Goal: Task Accomplishment & Management: Use online tool/utility

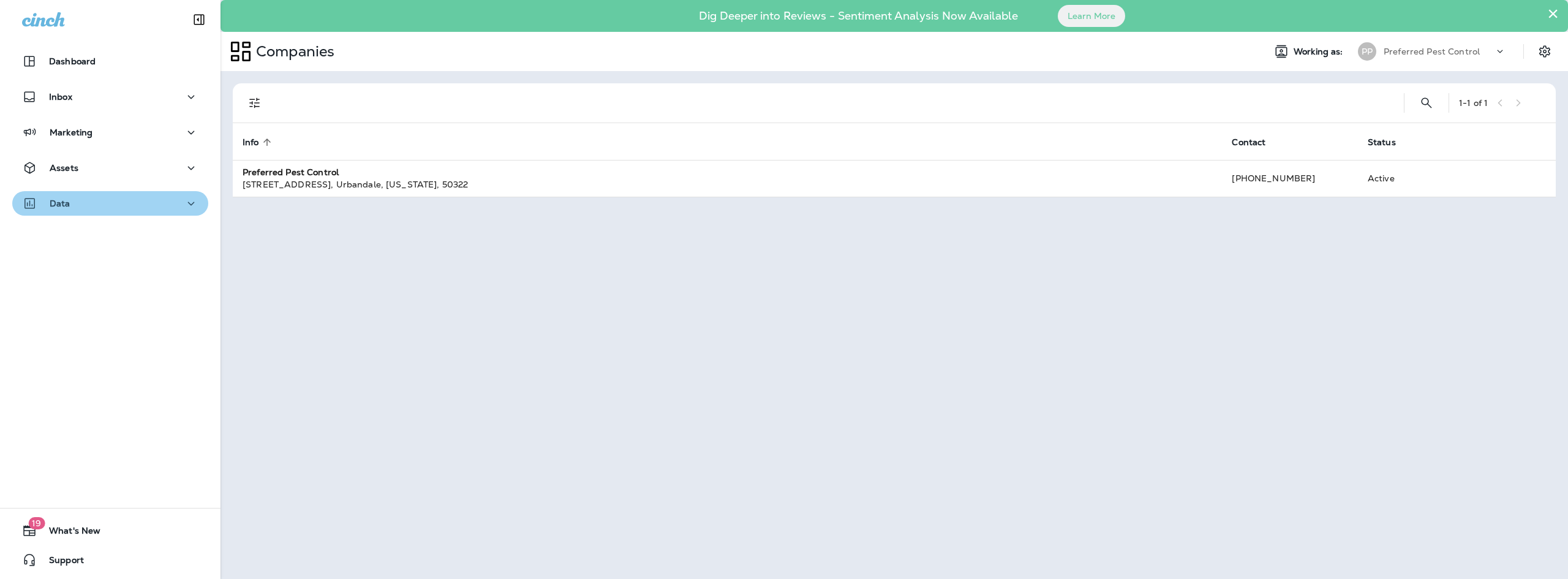
click at [121, 192] on button "Data" at bounding box center [110, 204] width 196 height 25
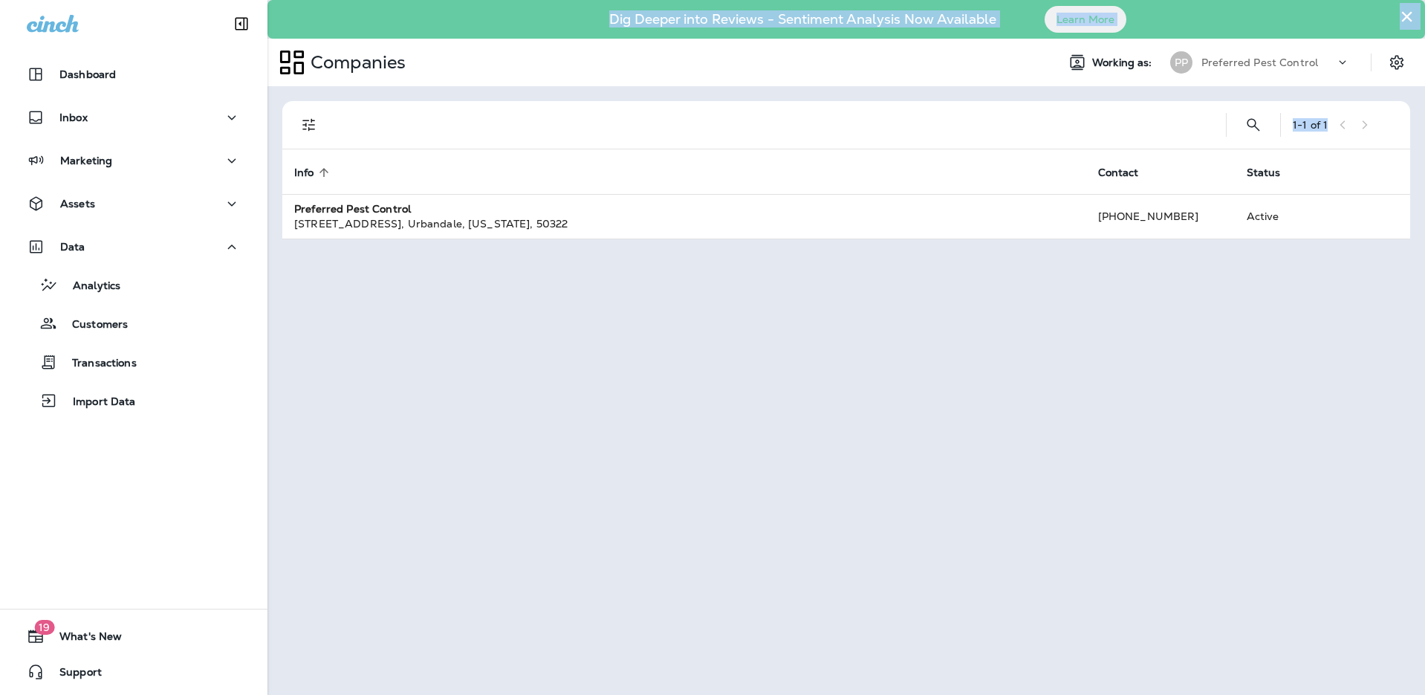
drag, startPoint x: 1424, startPoint y: 322, endPoint x: 1452, endPoint y: 321, distance: 27.5
click at [1425, 0] on html "Dashboard Inbox Marketing Assets Data Analytics Customers Transactions Import D…" at bounding box center [712, 0] width 1425 height 0
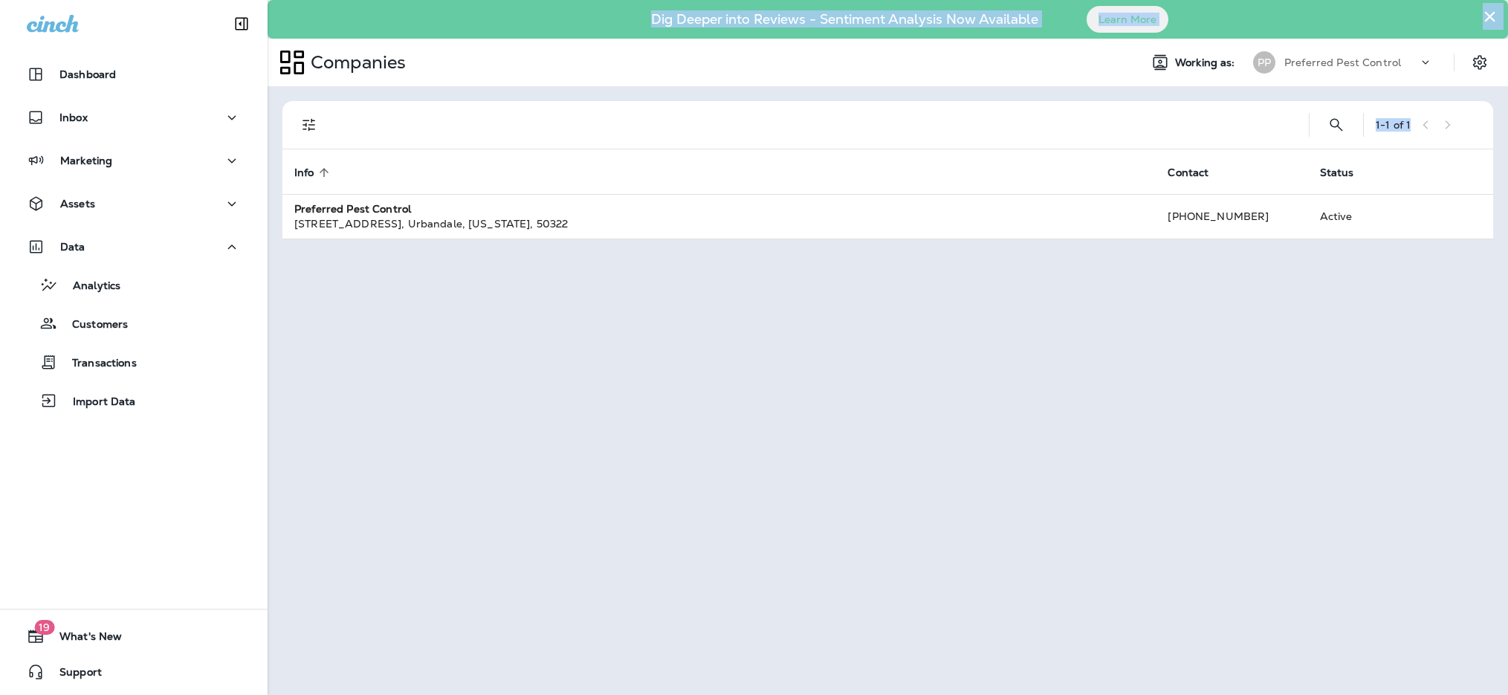
click at [1289, 387] on div "1 - 1 of 1 Info sorted ascending Contact Status Preferred Pest Control [STREET_…" at bounding box center [887, 390] width 1240 height 609
click at [969, 394] on div "1 - 1 of 1 Info sorted ascending Contact Status Preferred Pest Control [STREET_…" at bounding box center [887, 390] width 1240 height 609
click at [604, 44] on div "Companies" at bounding box center [697, 62] width 860 height 37
click at [585, 27] on div "Dig Deeper into Reviews - Sentiment Analysis Now Available Learn More" at bounding box center [887, 19] width 1225 height 31
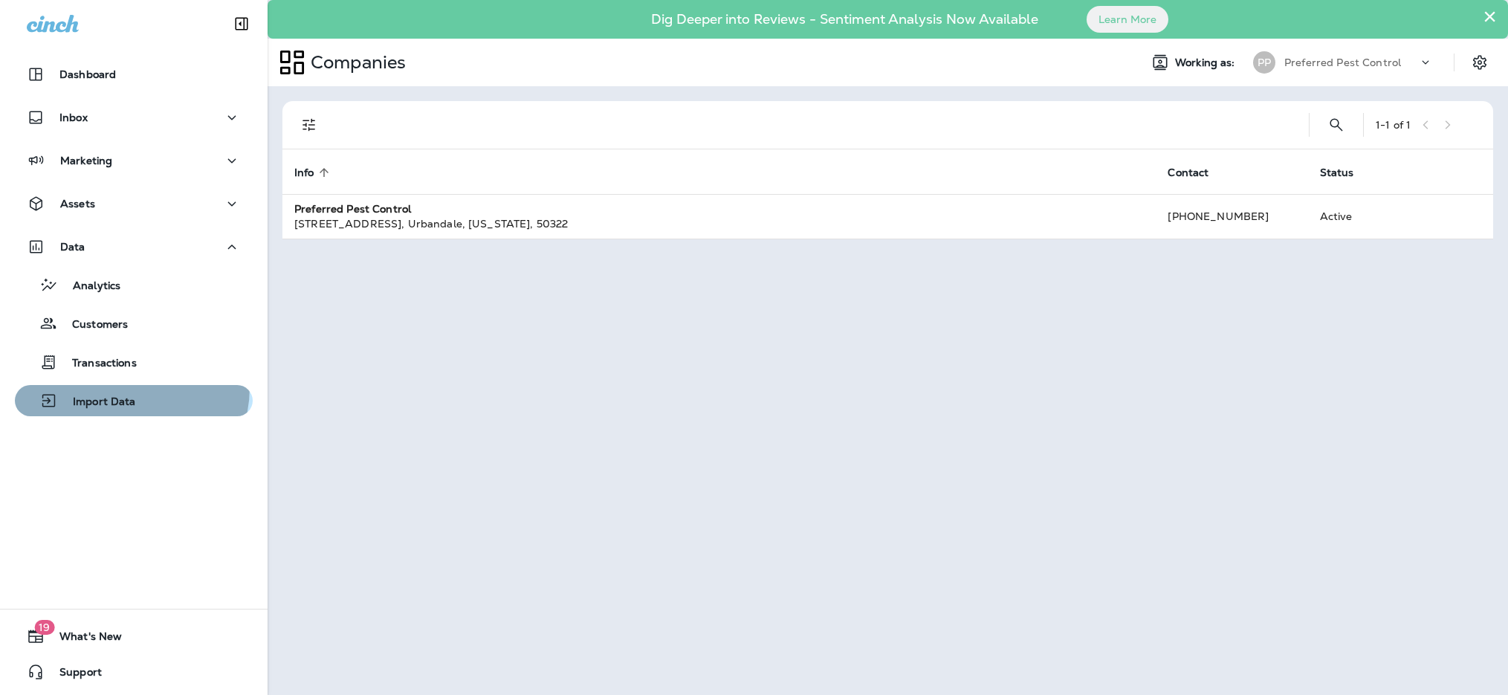
click at [120, 387] on button "Import Data" at bounding box center [134, 400] width 238 height 31
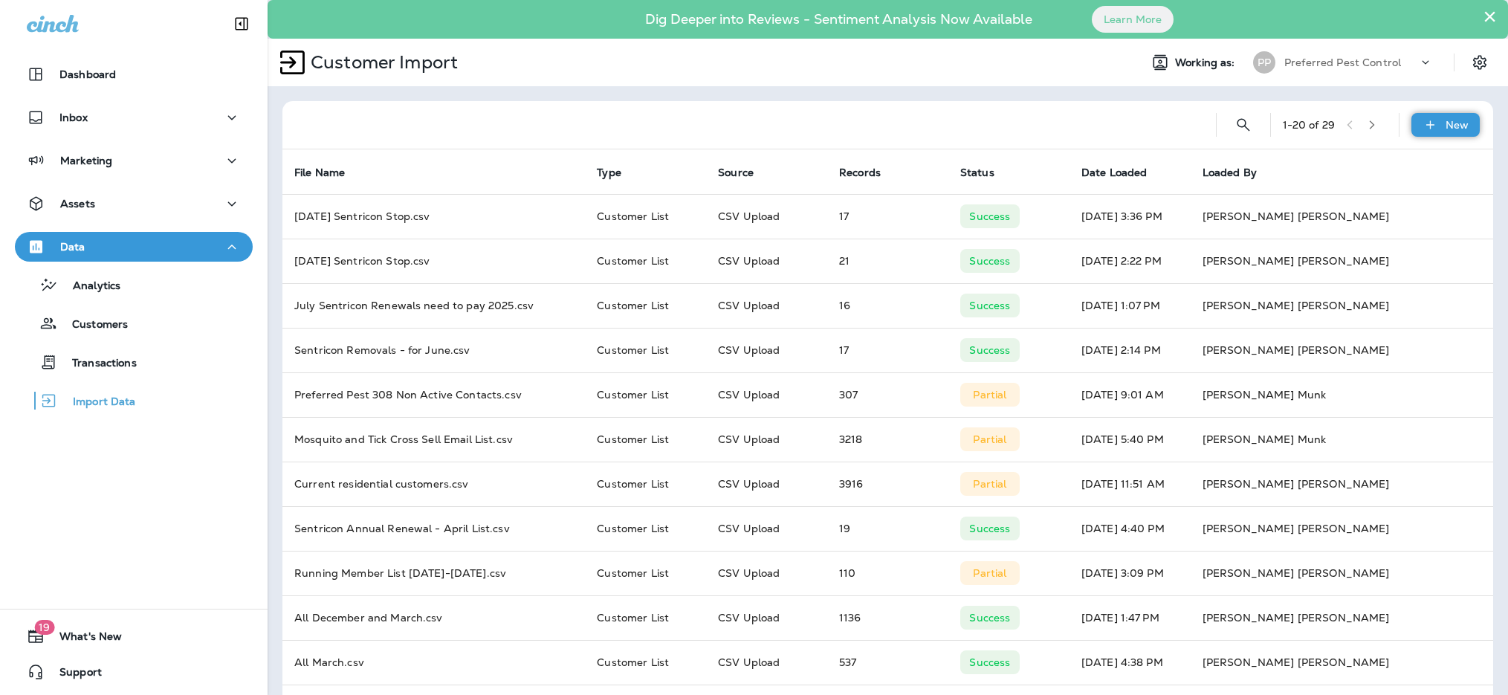
click at [1447, 127] on p "New" at bounding box center [1456, 125] width 23 height 12
click at [1384, 161] on p "Customer list" at bounding box center [1389, 164] width 69 height 12
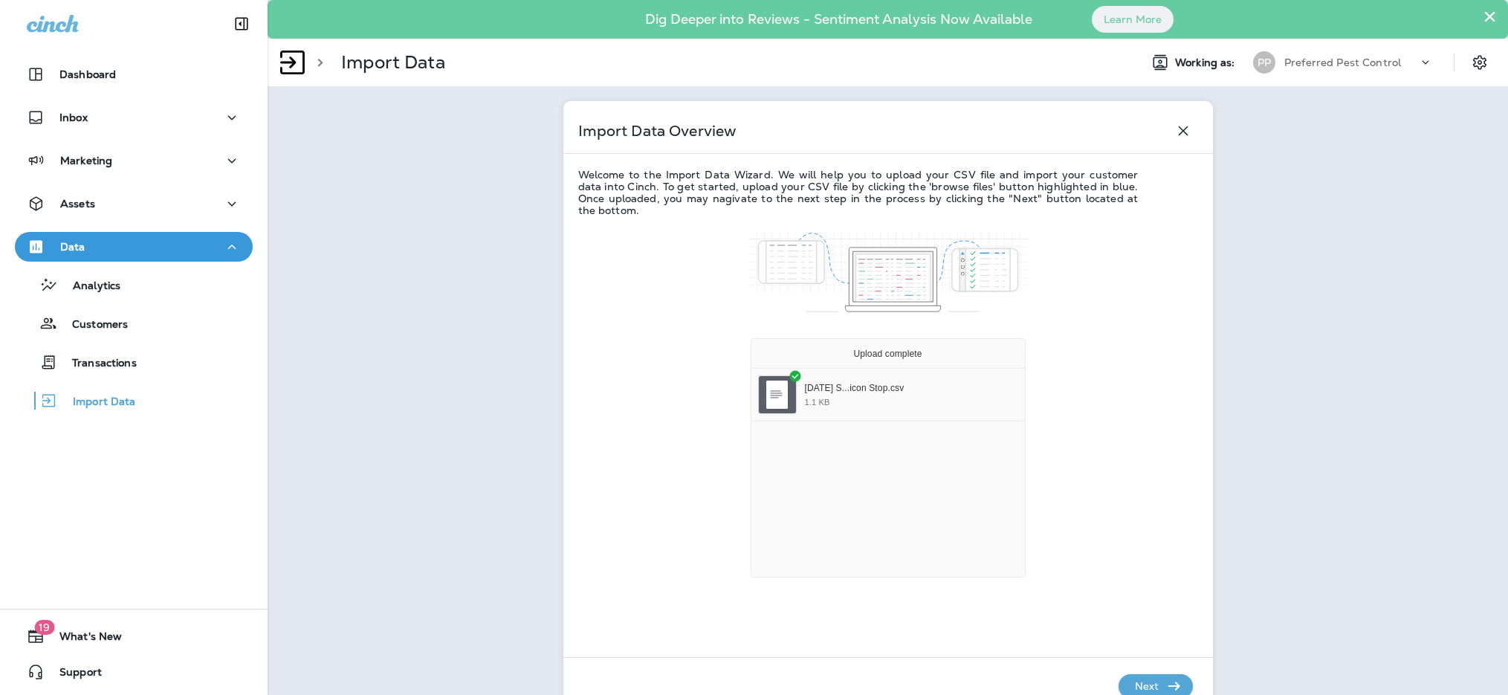
click at [1129, 689] on p "Next" at bounding box center [1147, 686] width 36 height 24
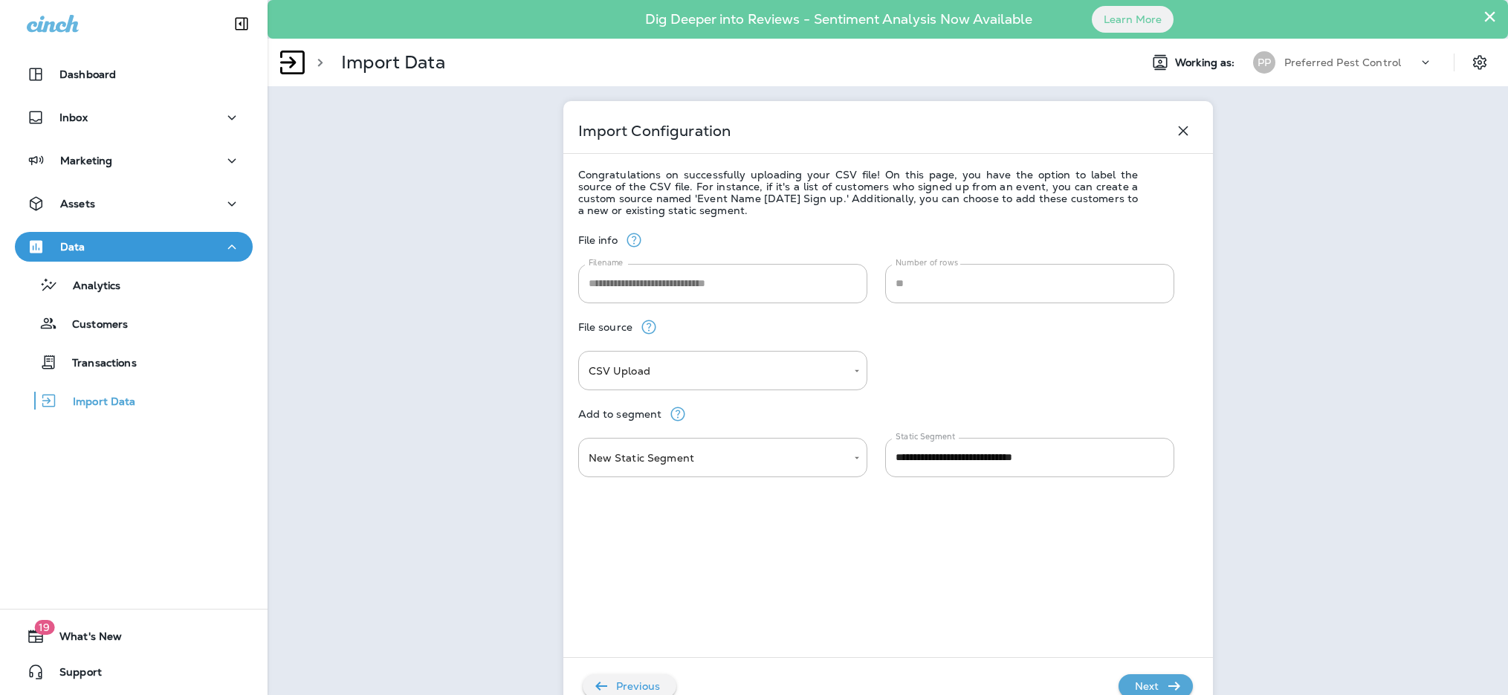
scroll to position [33, 0]
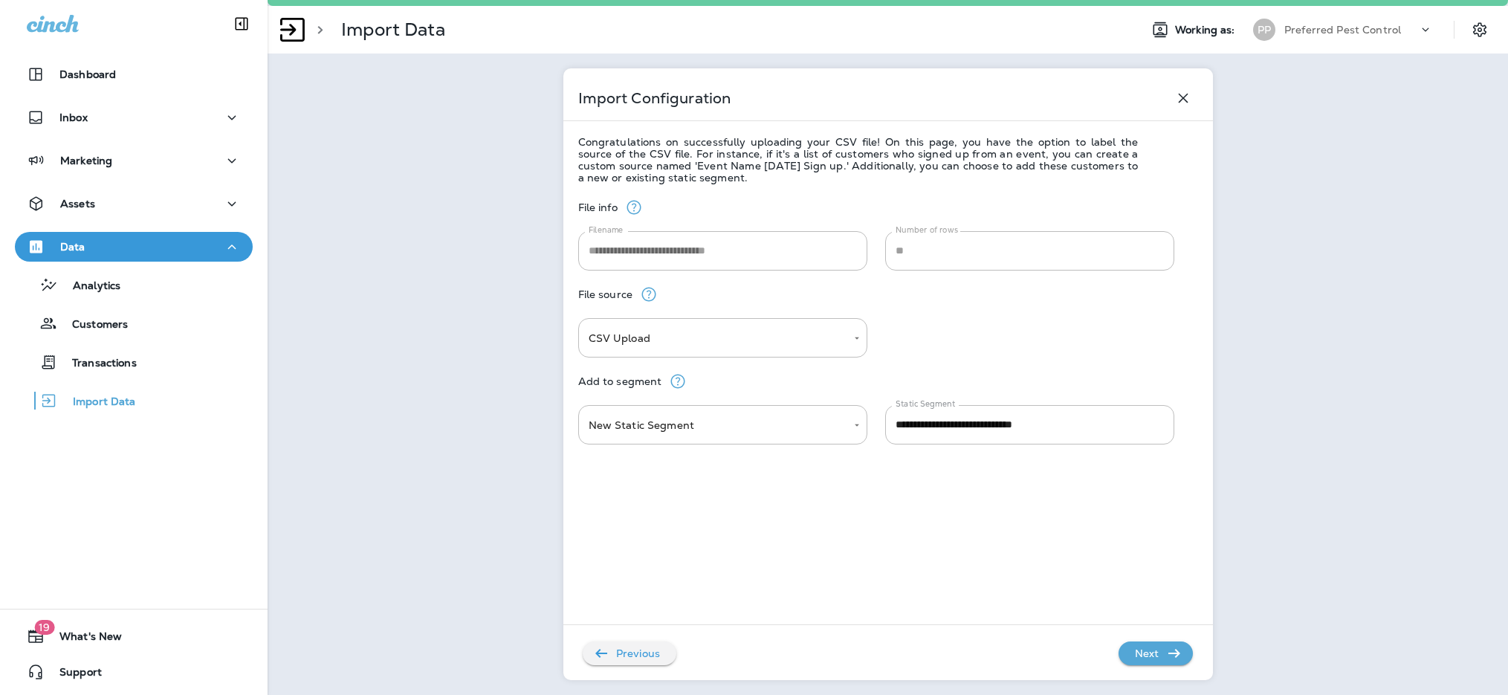
click at [1129, 629] on div "Previous Next" at bounding box center [878, 645] width 630 height 39
click at [1135, 653] on p "Next" at bounding box center [1147, 653] width 36 height 24
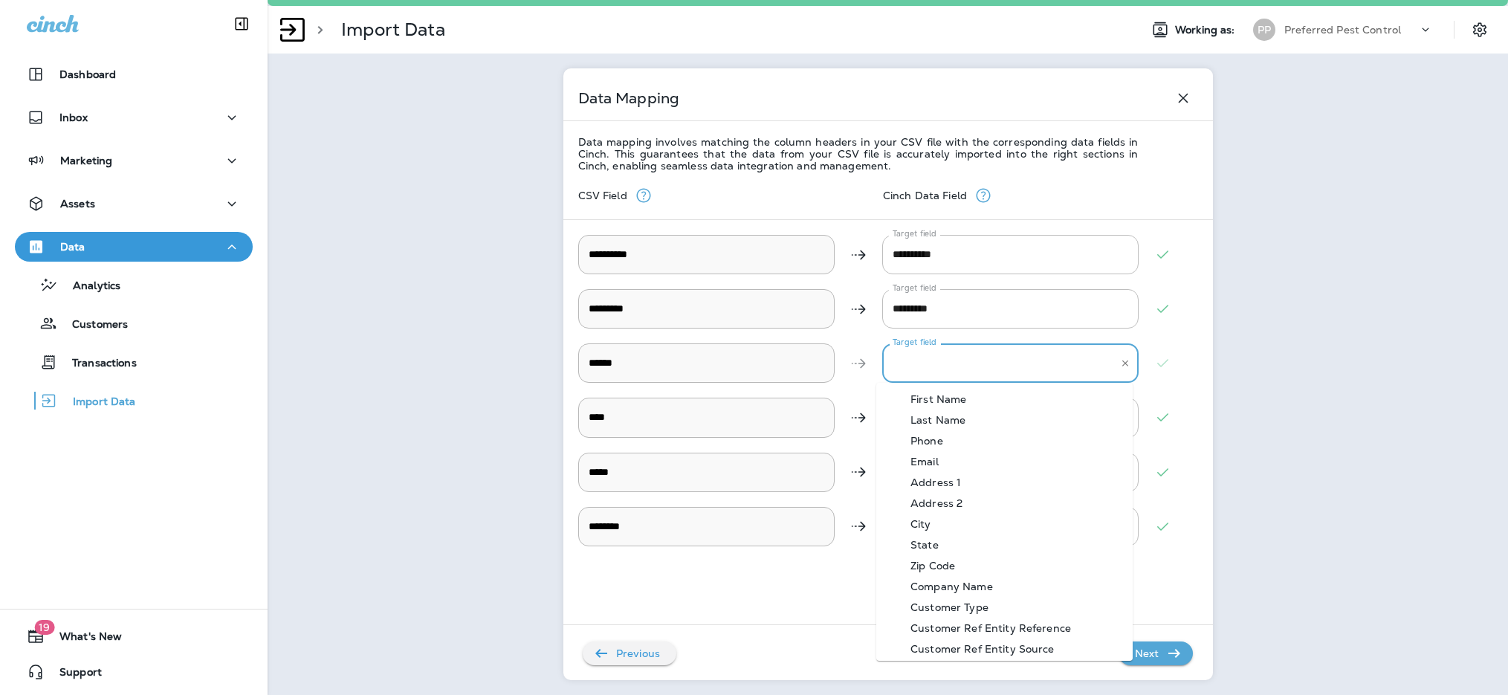
click at [971, 367] on input "Target field" at bounding box center [999, 363] width 221 height 26
click at [929, 484] on div "Address 1" at bounding box center [935, 482] width 95 height 12
type input "*********"
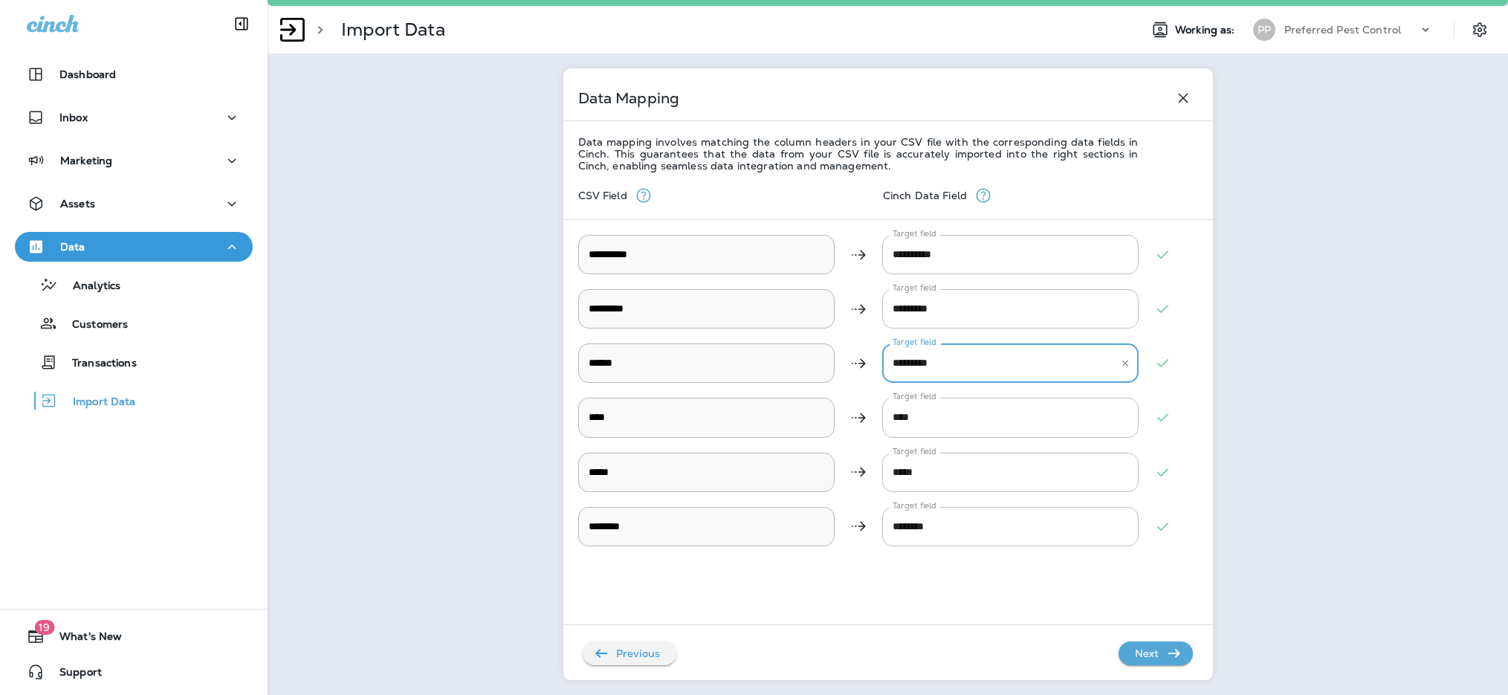
click at [948, 609] on div "**********" at bounding box center [888, 429] width 620 height 514
click at [1165, 655] on icon "button" at bounding box center [1174, 653] width 18 height 18
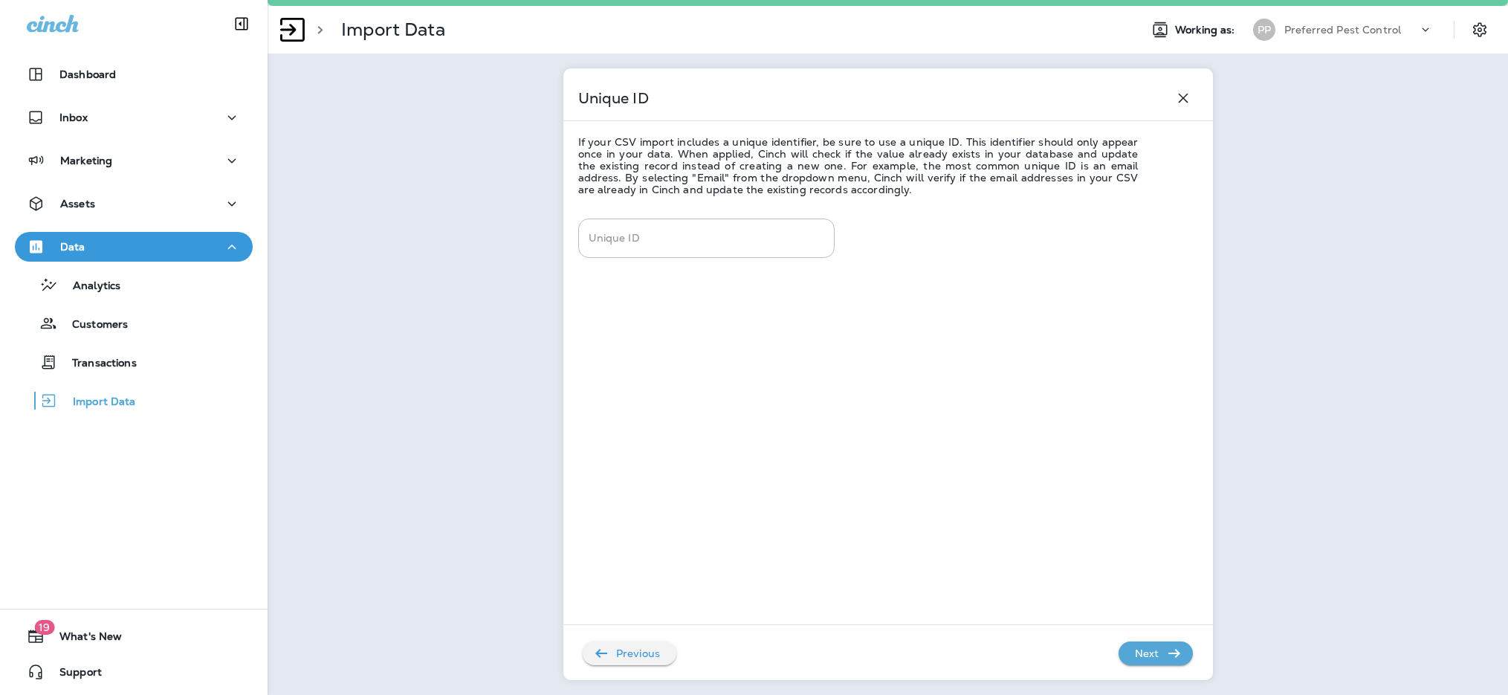
click at [1165, 647] on icon "button" at bounding box center [1174, 653] width 18 height 18
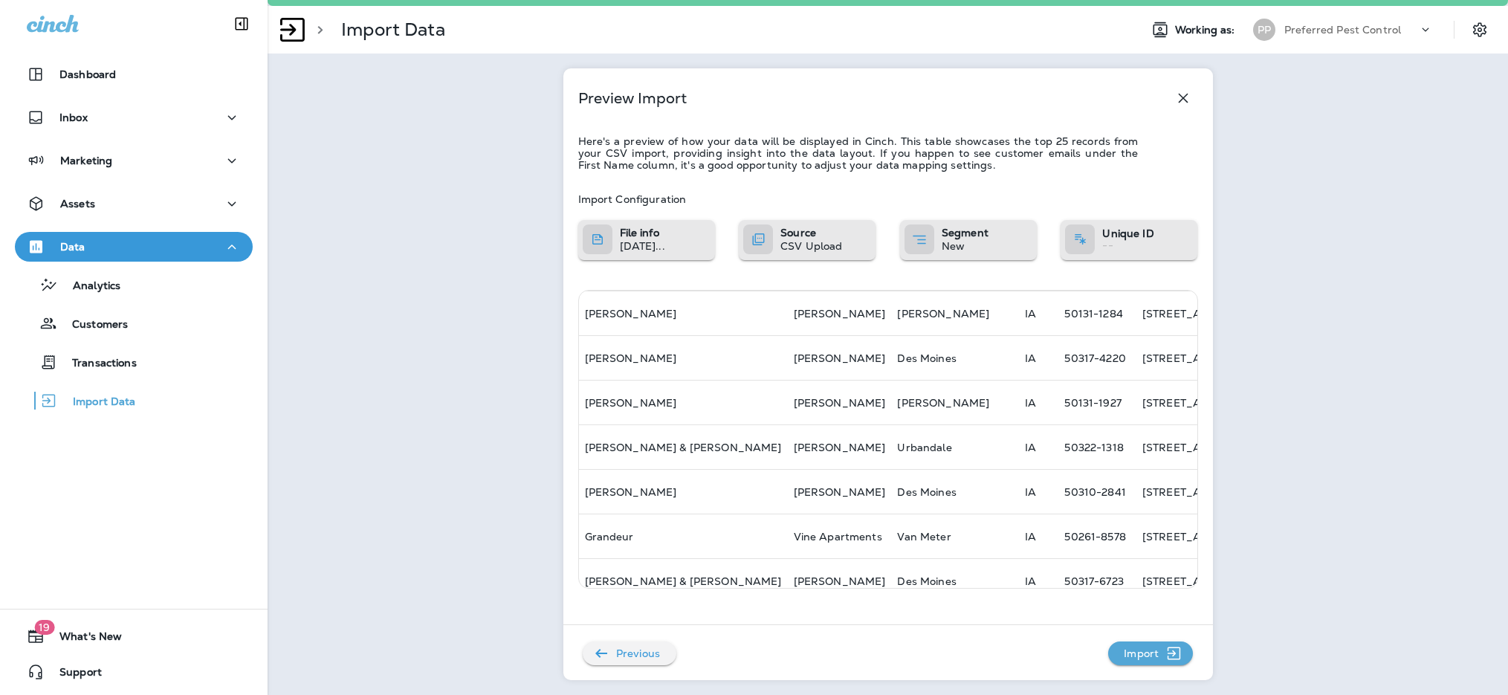
scroll to position [520, 0]
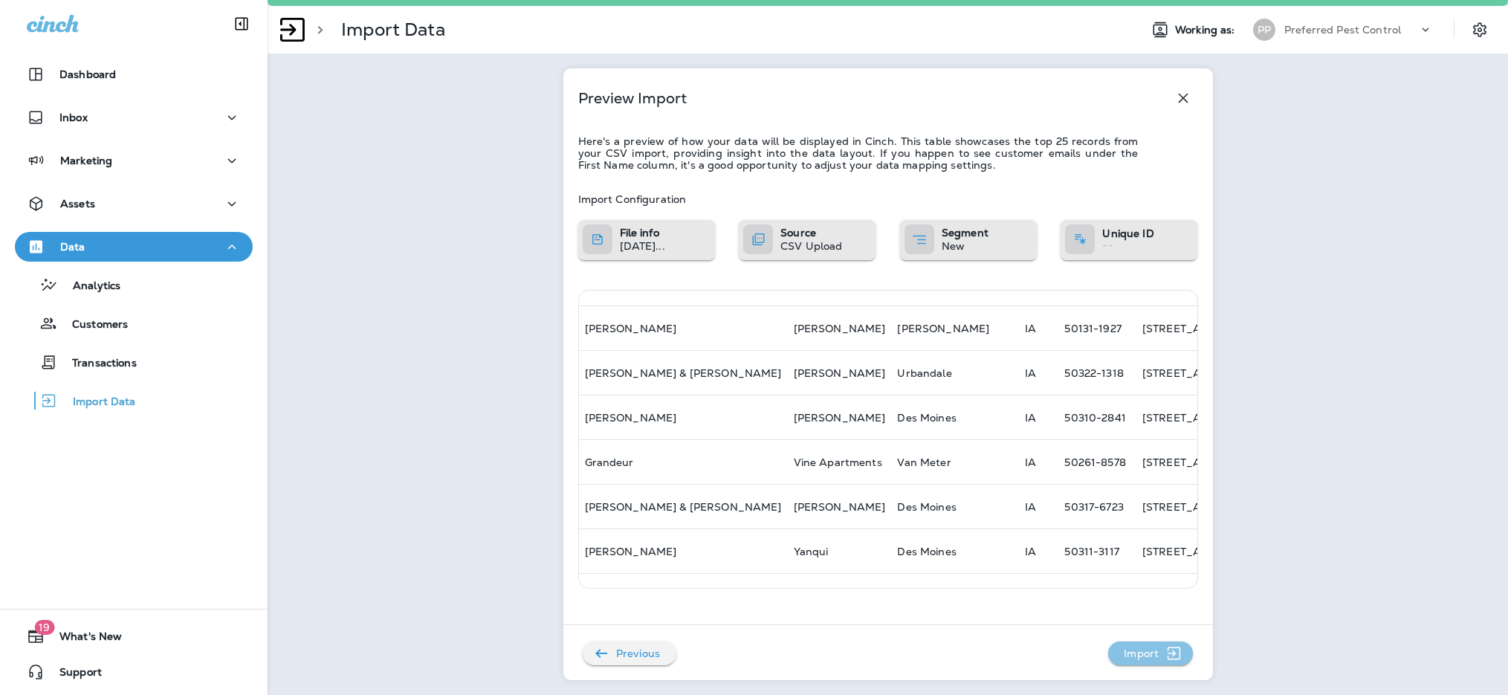
click at [1145, 658] on p "Import" at bounding box center [1140, 653] width 47 height 24
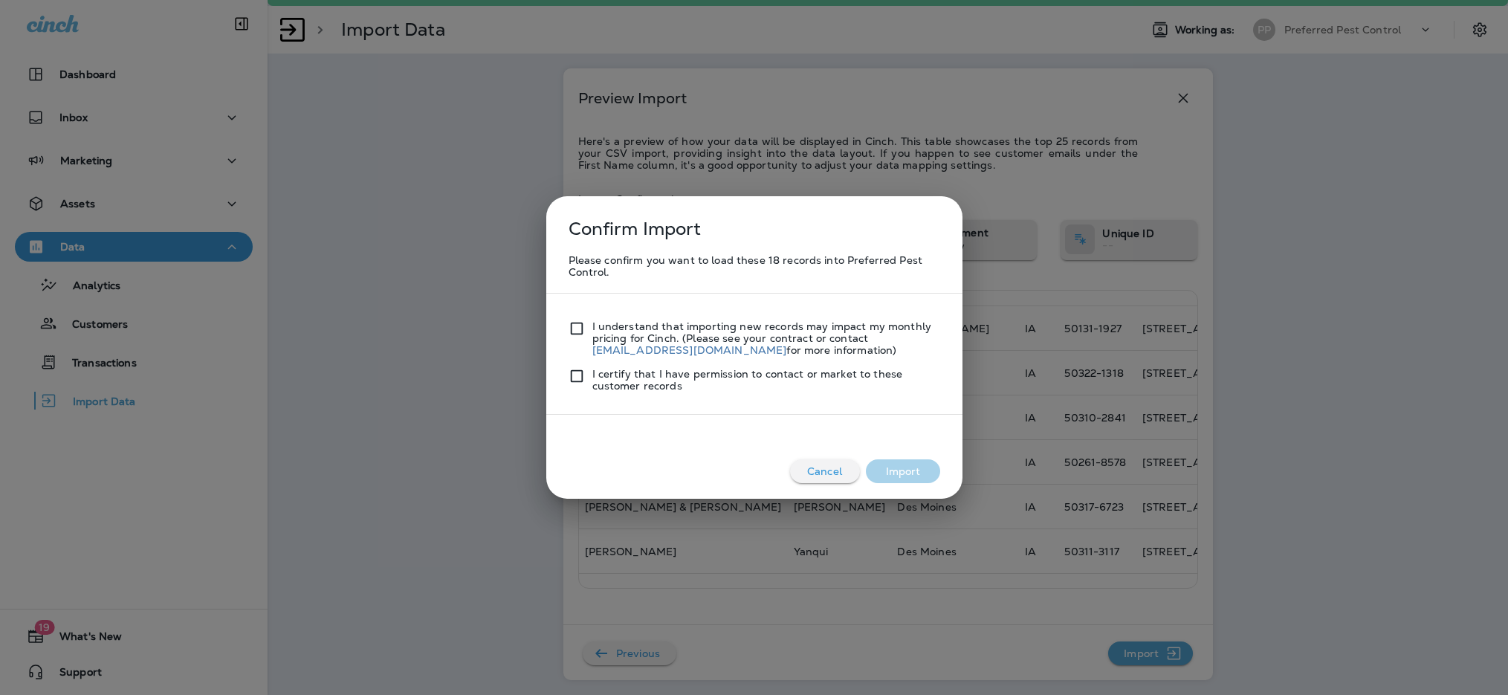
click at [570, 319] on div "I understand that importing new records may impact my monthly pricing for Cinch…" at bounding box center [753, 332] width 371 height 48
click at [881, 465] on button "Import" at bounding box center [903, 471] width 74 height 24
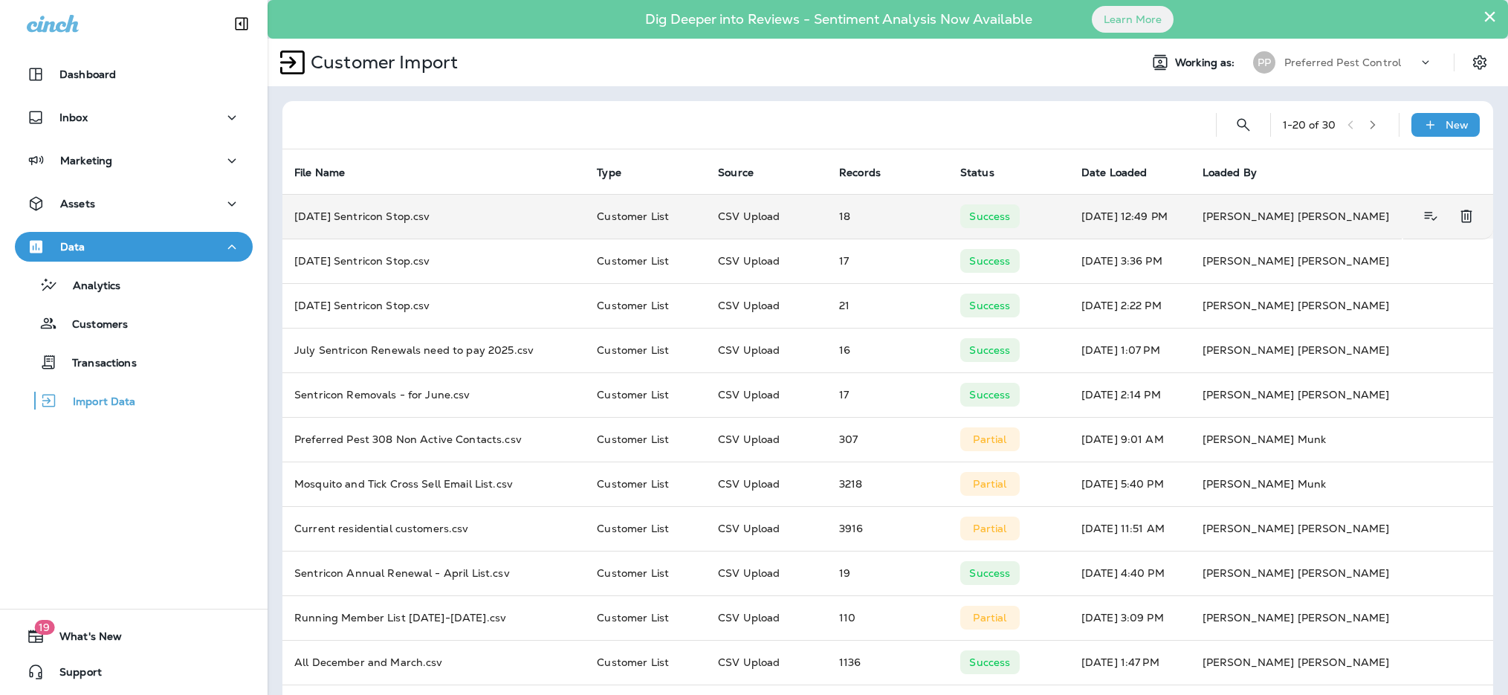
click at [864, 221] on td "18" at bounding box center [887, 216] width 121 height 45
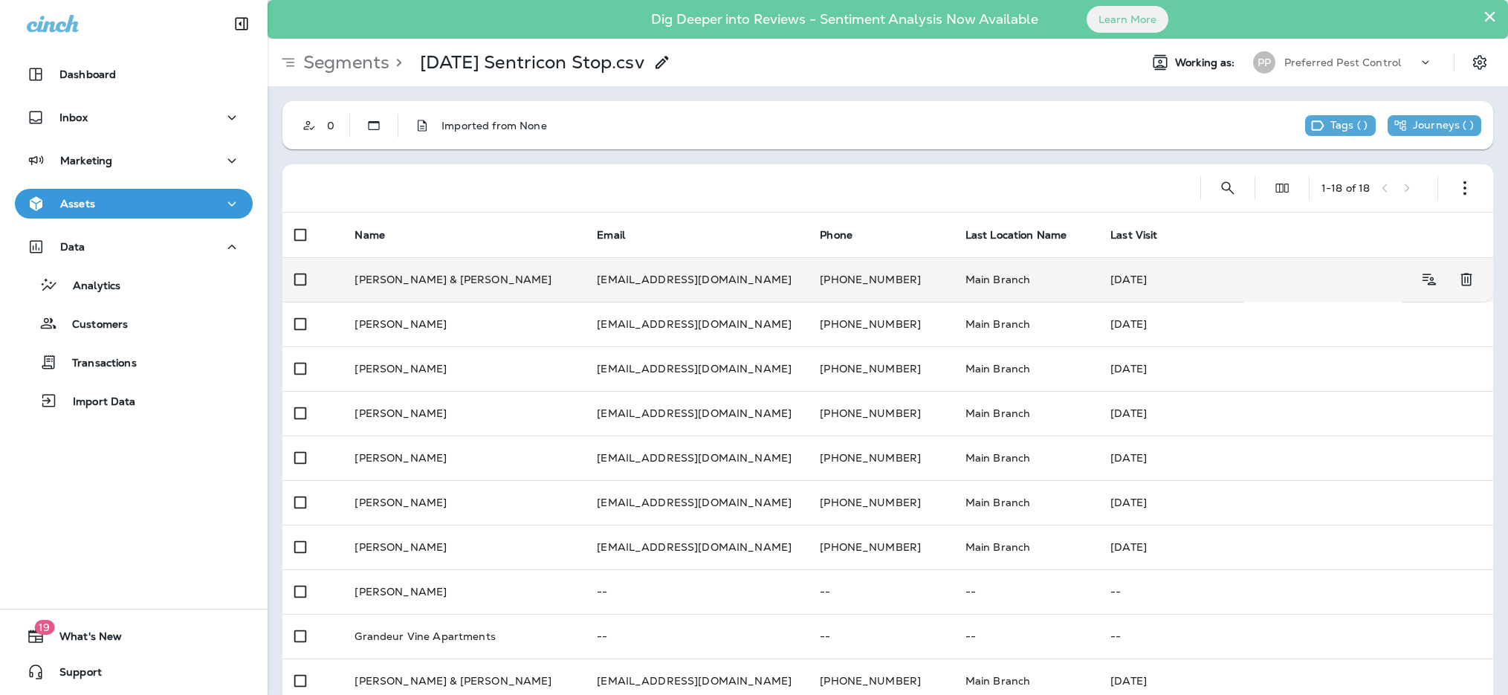
click at [369, 279] on td "[PERSON_NAME] & [PERSON_NAME]" at bounding box center [464, 279] width 242 height 45
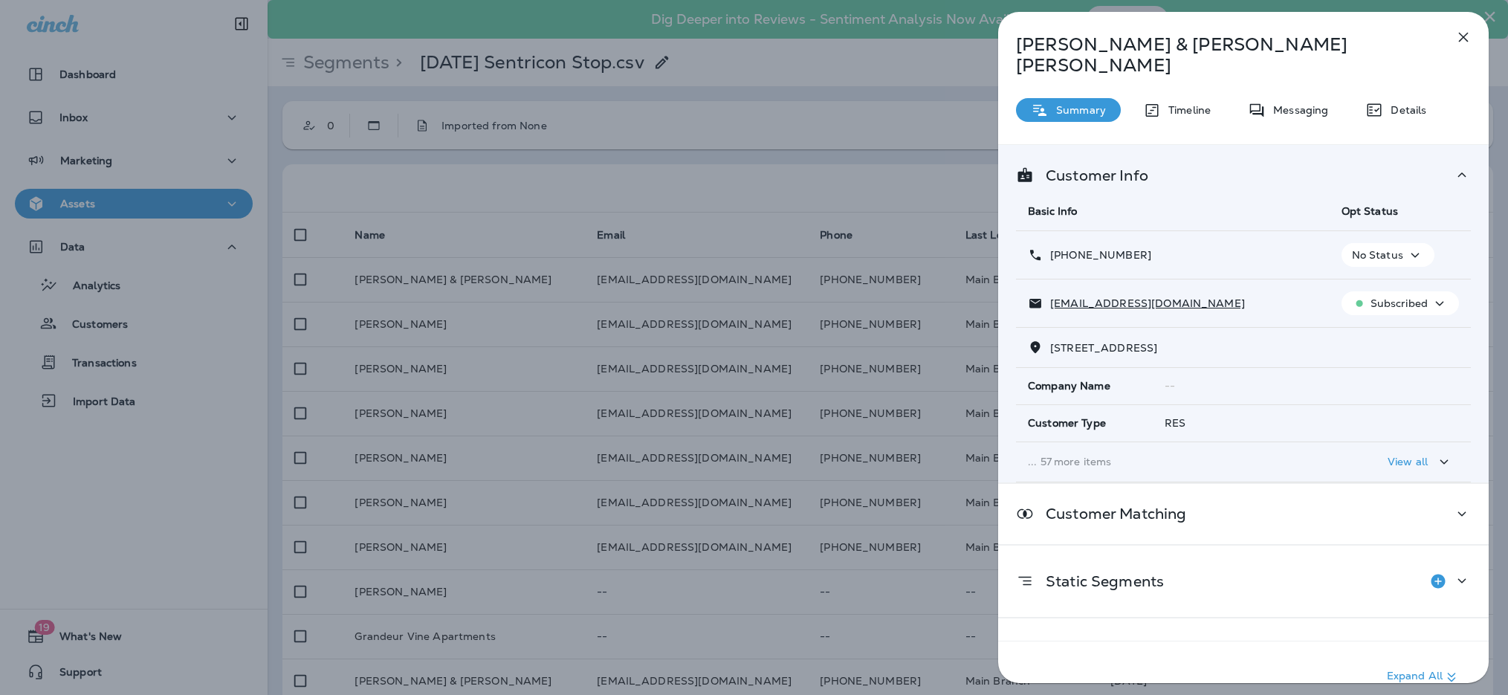
click at [755, 467] on div "[PERSON_NAME] & [PERSON_NAME] Summary Timeline Messaging Details Customer Info …" at bounding box center [754, 347] width 1508 height 695
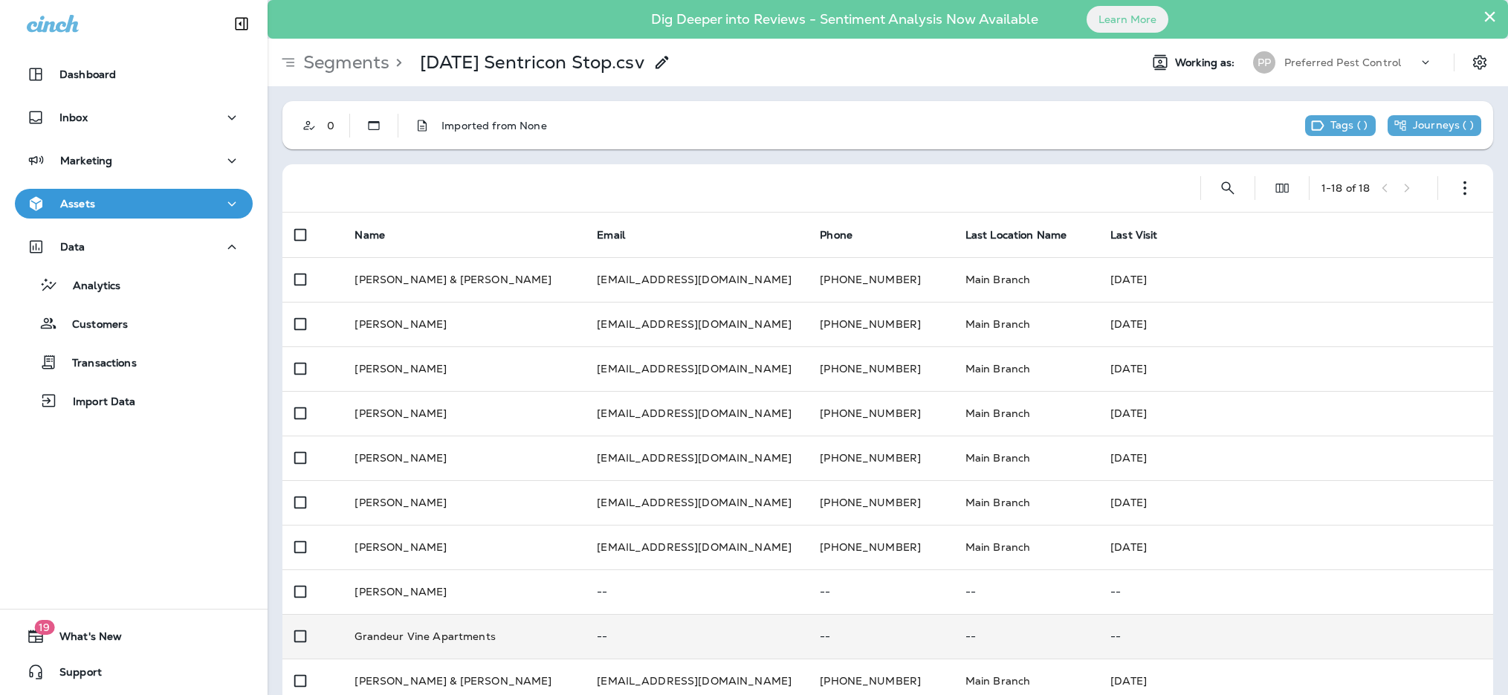
click at [423, 639] on td "Grandeur Vine Apartments" at bounding box center [464, 636] width 242 height 45
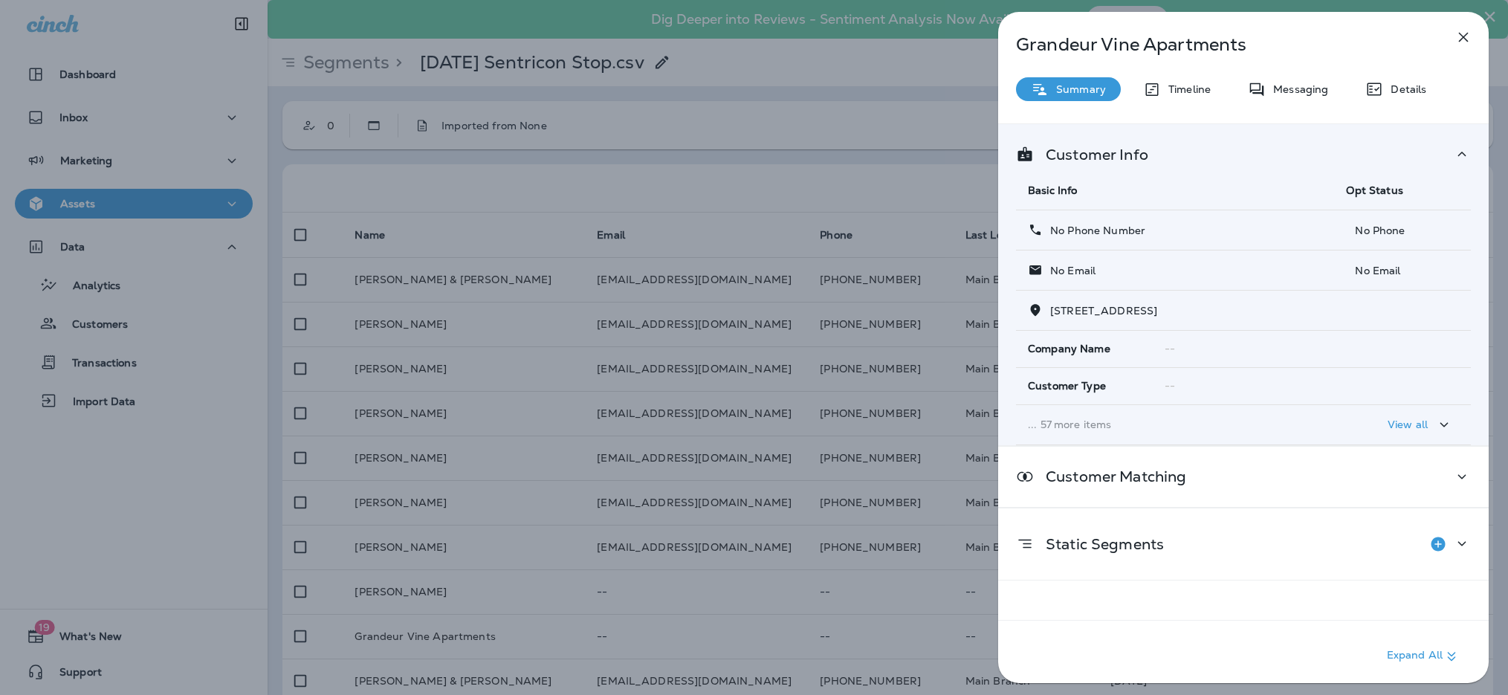
click at [637, 492] on div "Grandeur Vine Apartments Summary Timeline Messaging Details Customer Info Basic…" at bounding box center [754, 347] width 1508 height 695
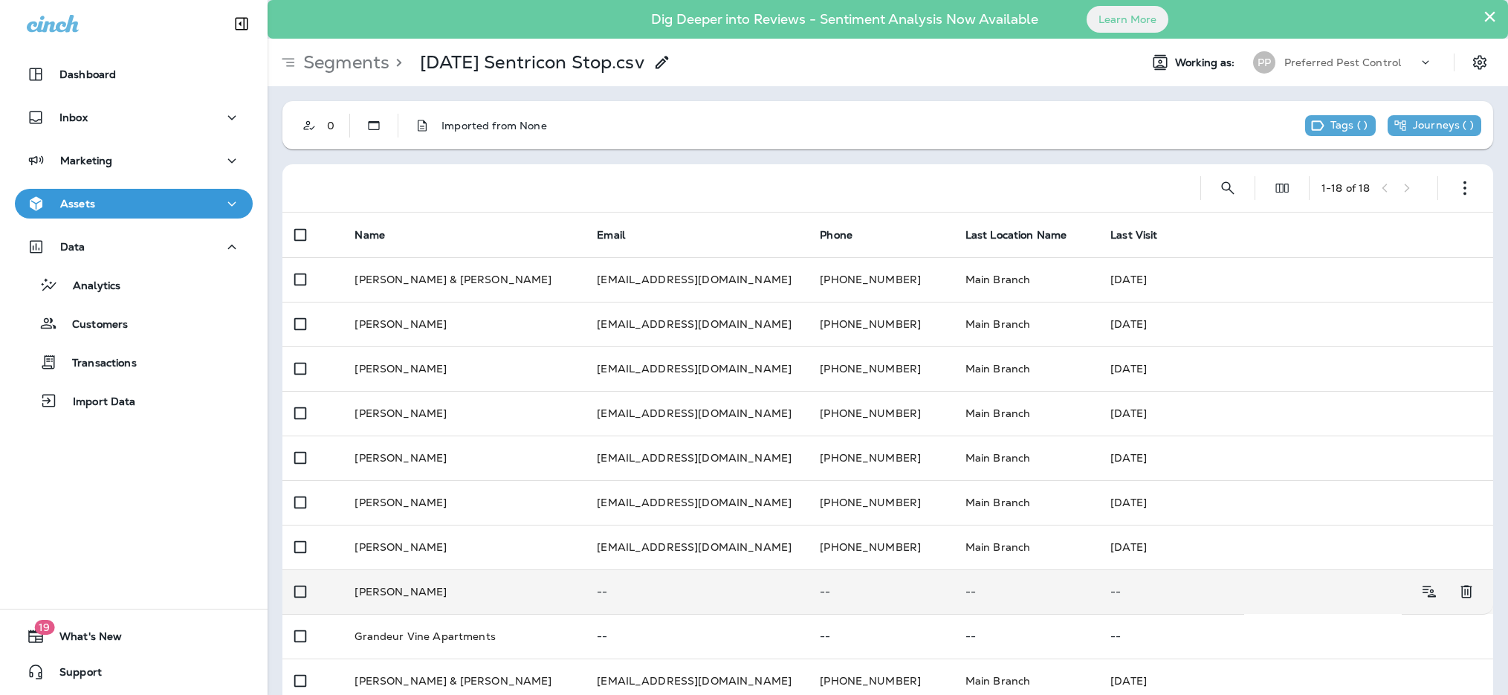
click at [392, 585] on td "[PERSON_NAME]" at bounding box center [464, 591] width 242 height 45
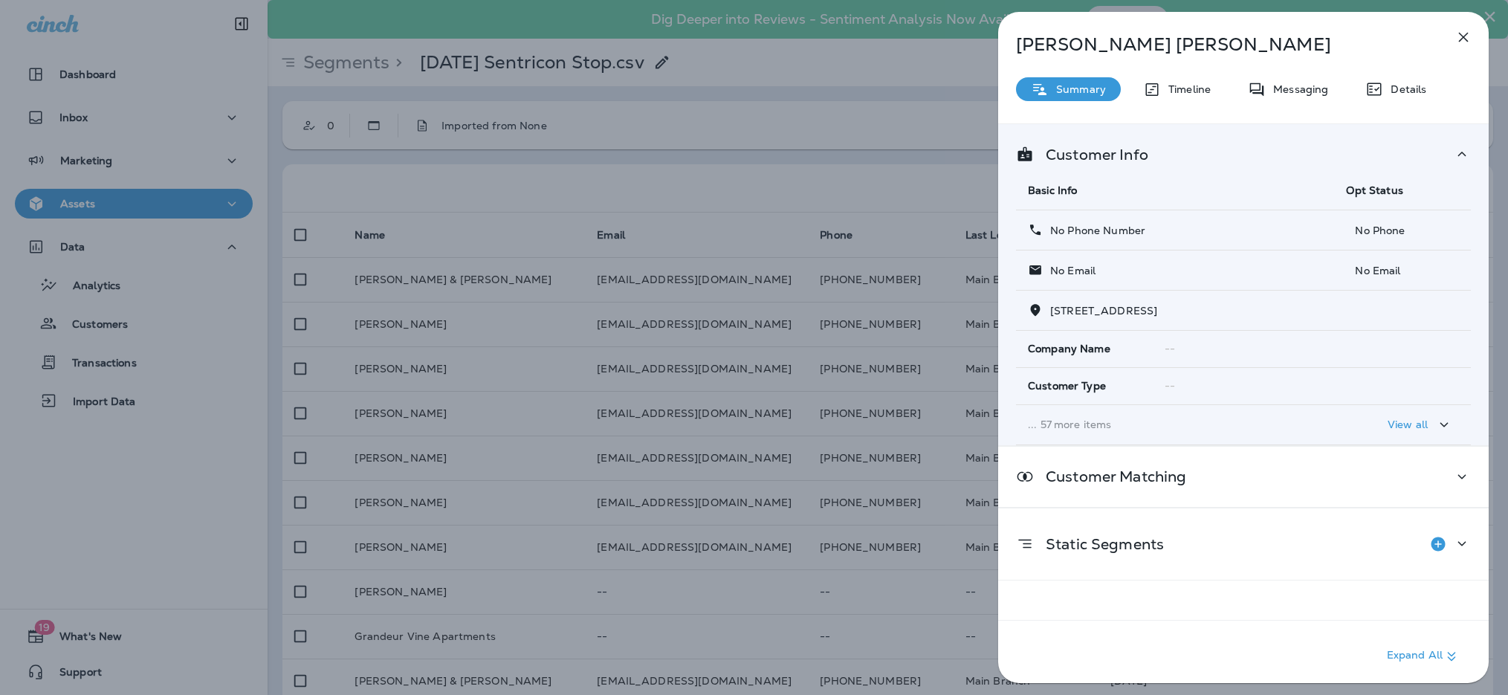
click at [842, 594] on div "[PERSON_NAME] Summary Timeline Messaging Details Customer Info Basic Info Opt S…" at bounding box center [754, 347] width 1508 height 695
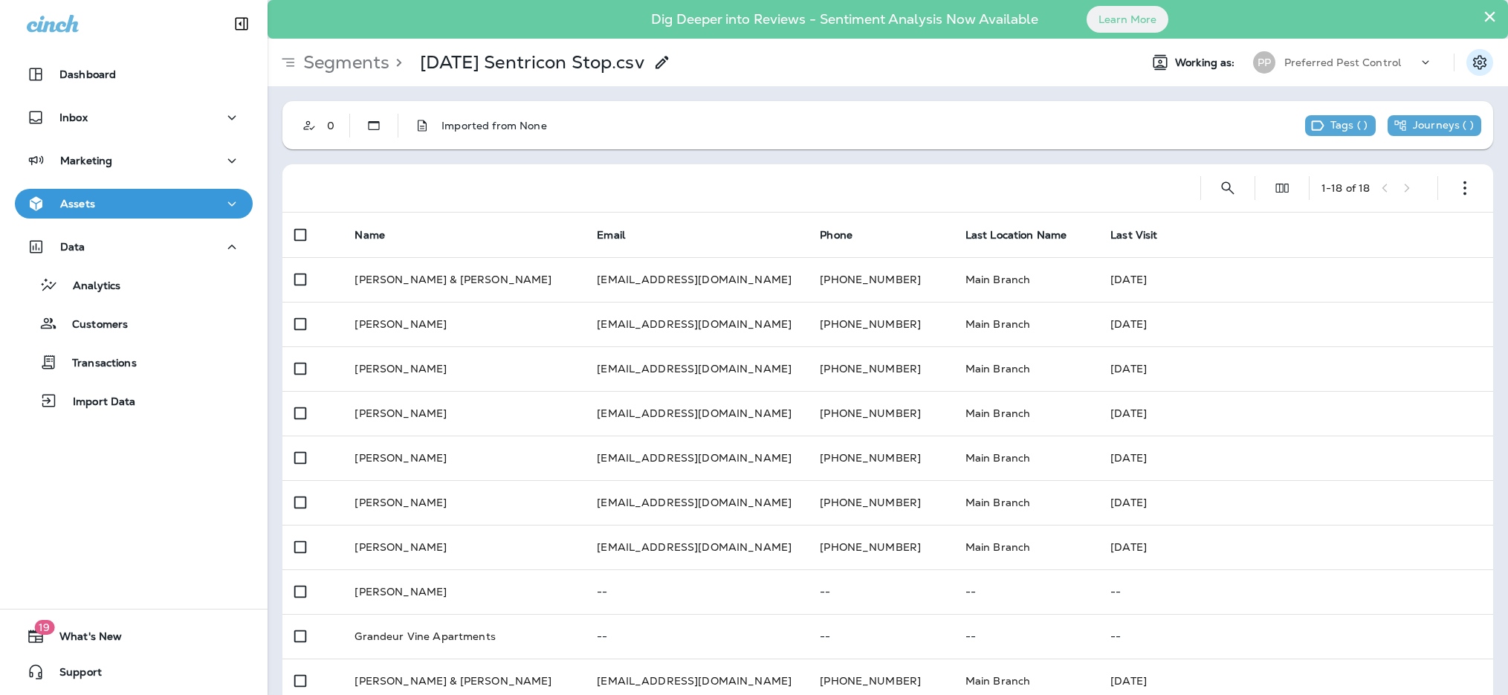
click at [1482, 20] on button "×" at bounding box center [1489, 16] width 14 height 24
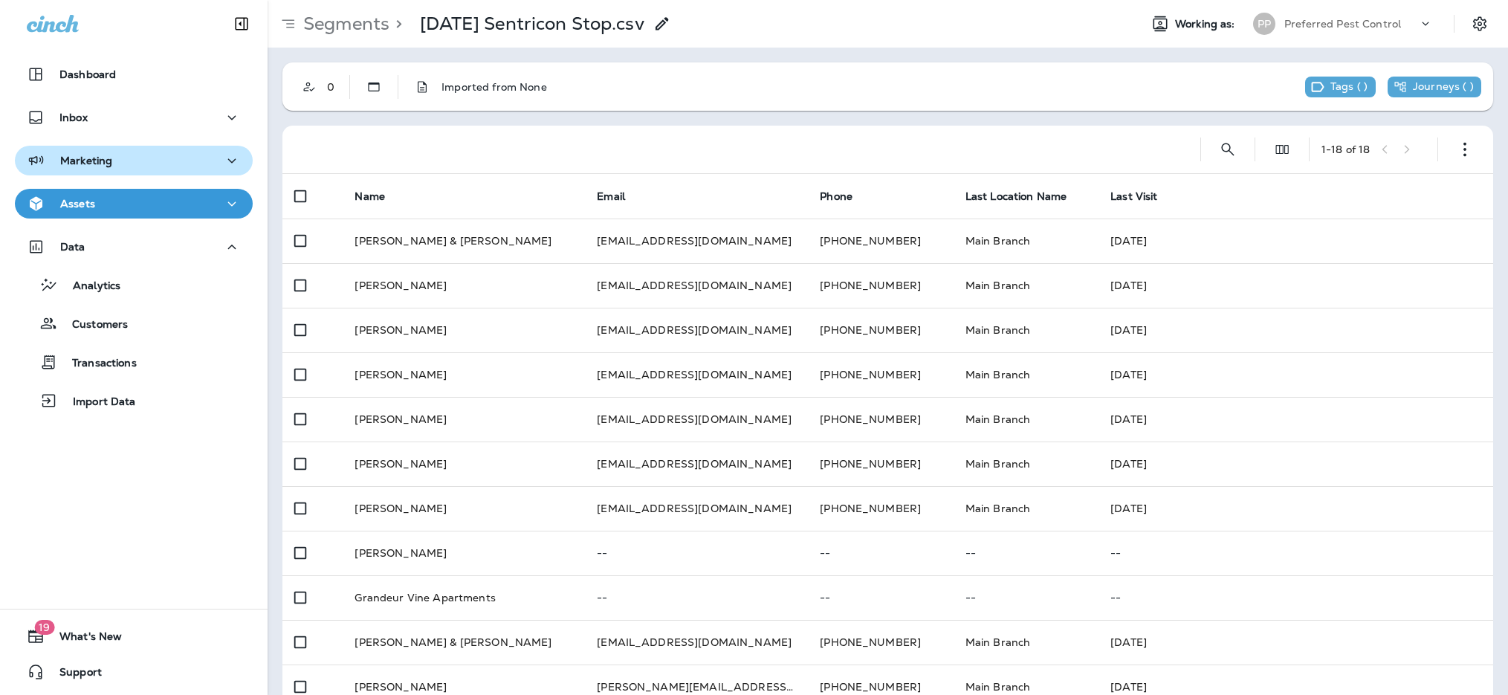
click at [158, 160] on div "Marketing" at bounding box center [134, 161] width 214 height 19
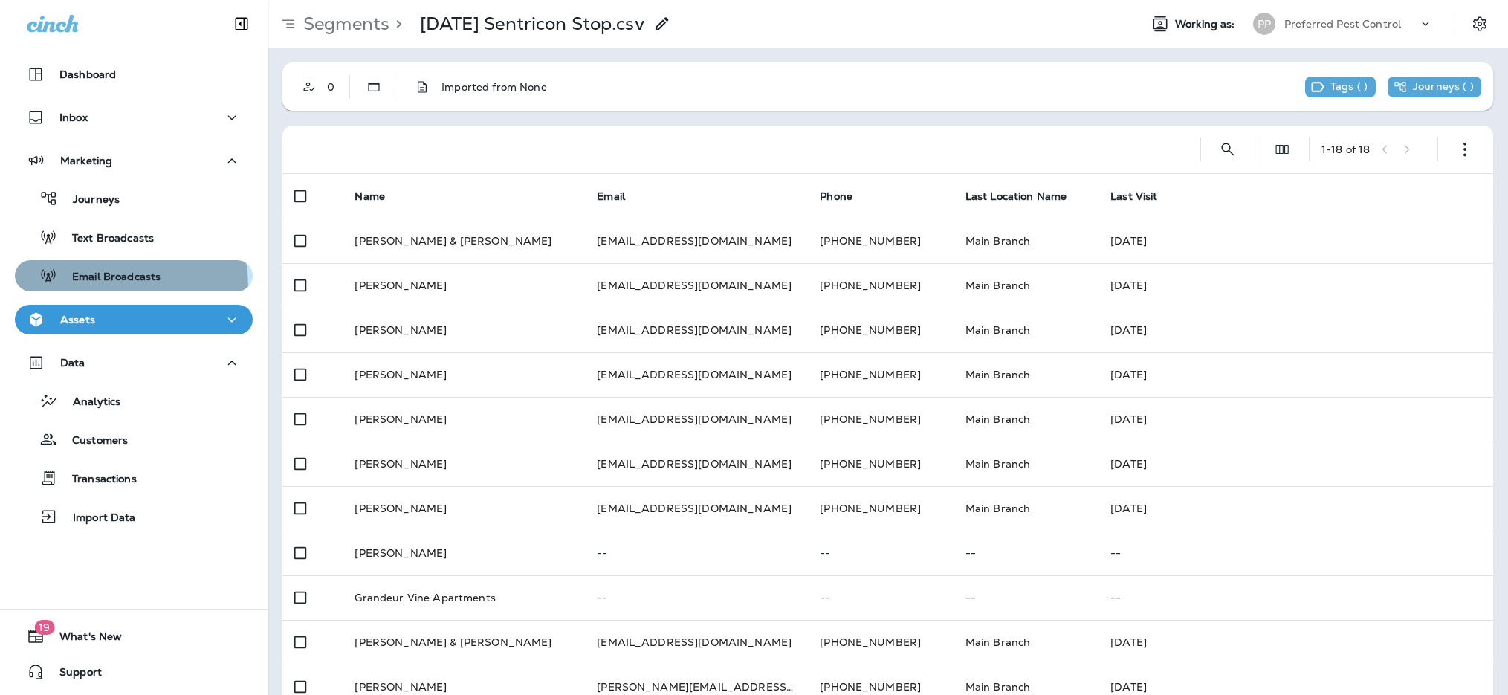
click at [106, 286] on div "Email Broadcasts" at bounding box center [91, 276] width 140 height 22
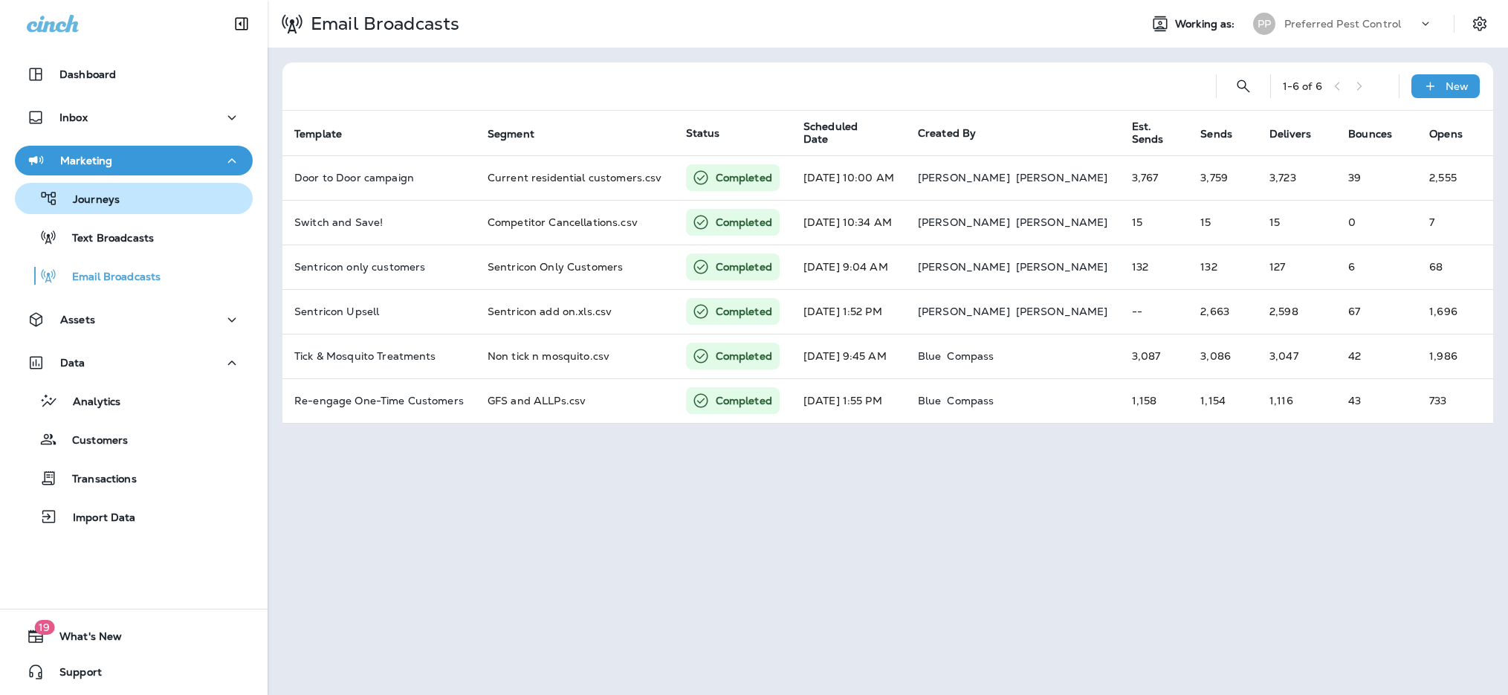
click at [140, 196] on div "Journeys" at bounding box center [134, 198] width 226 height 22
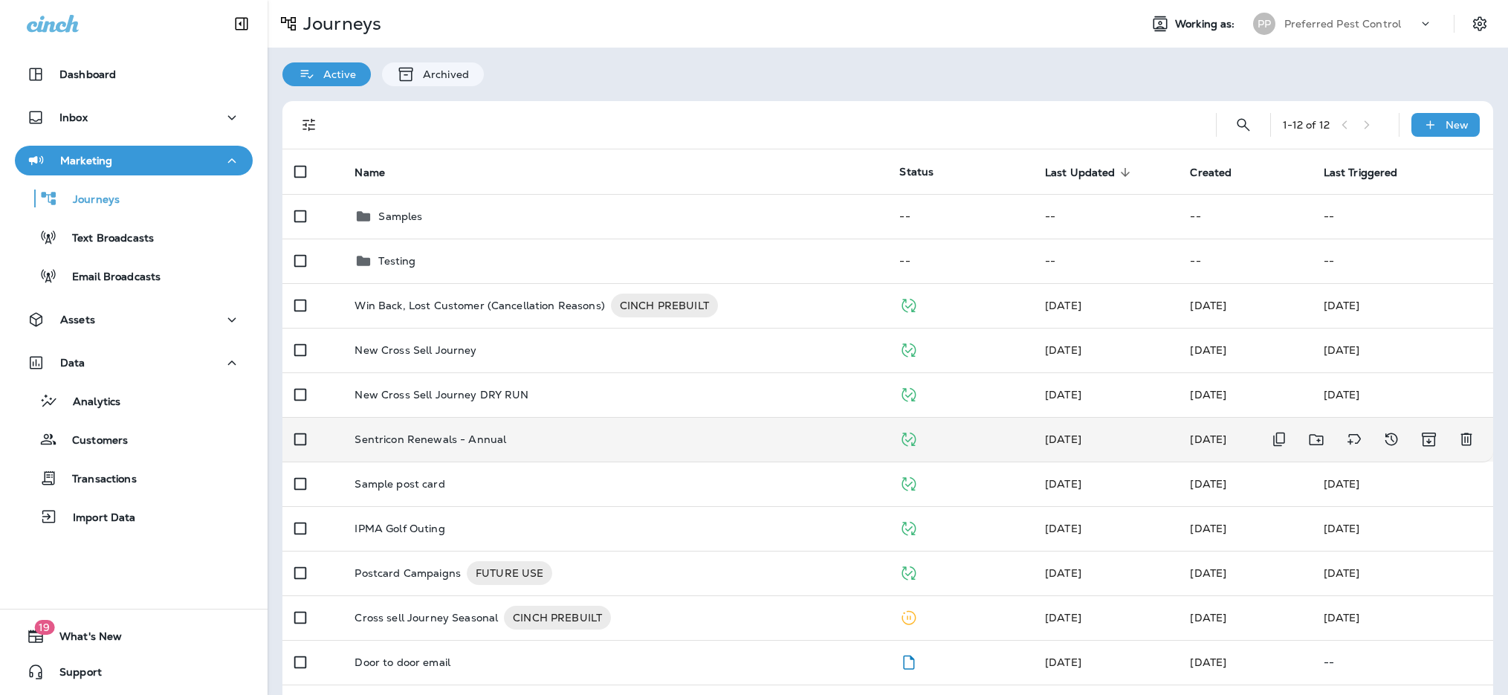
click at [526, 447] on td "Sentricon Renewals - Annual" at bounding box center [615, 439] width 545 height 45
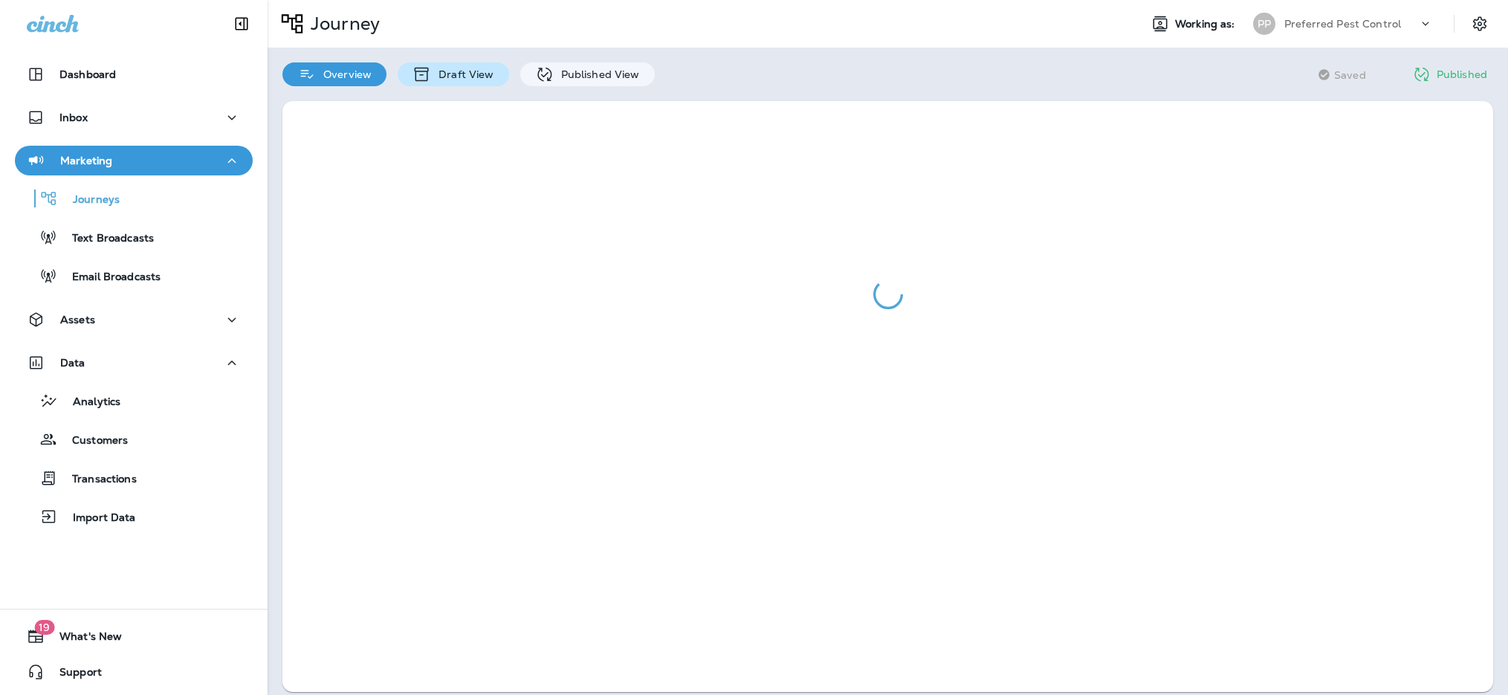
click at [464, 78] on p "Draft View" at bounding box center [462, 74] width 62 height 12
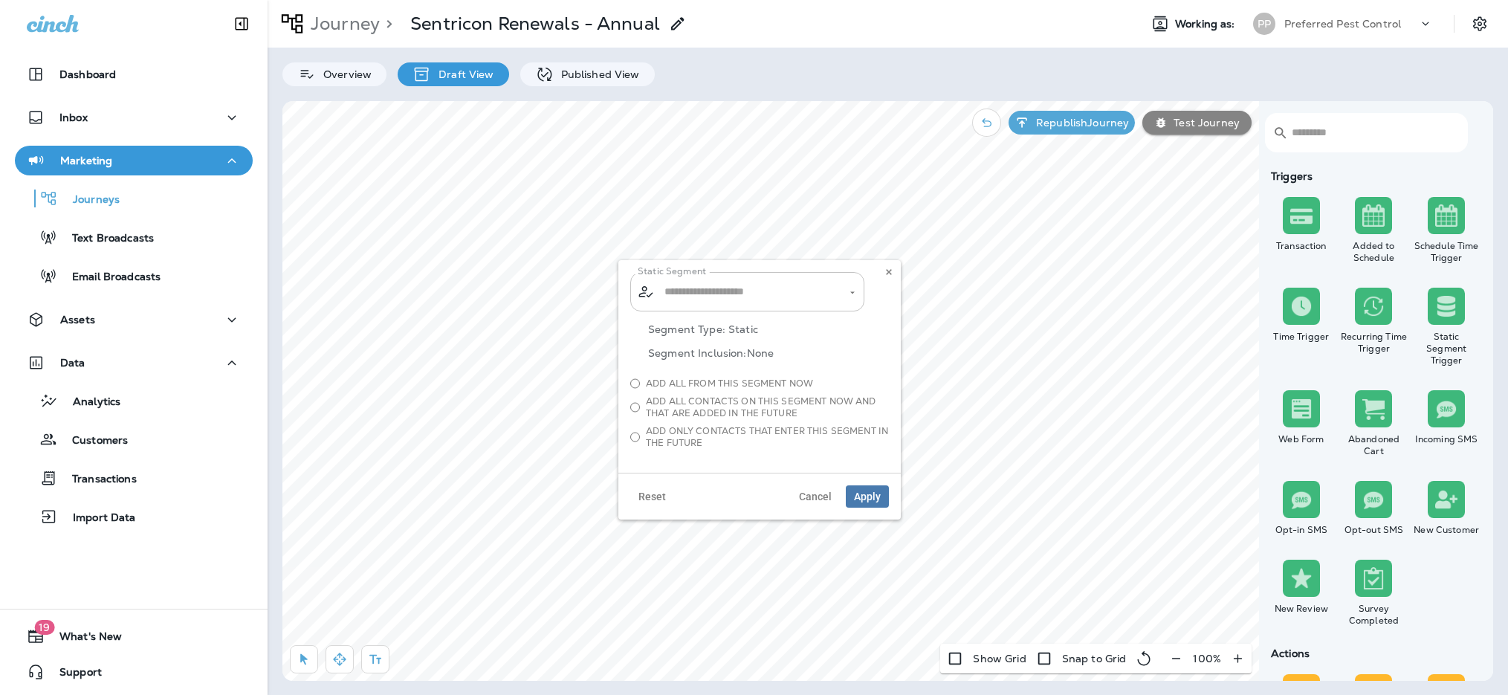
type input "**********"
click at [844, 292] on button "Clear" at bounding box center [839, 292] width 16 height 16
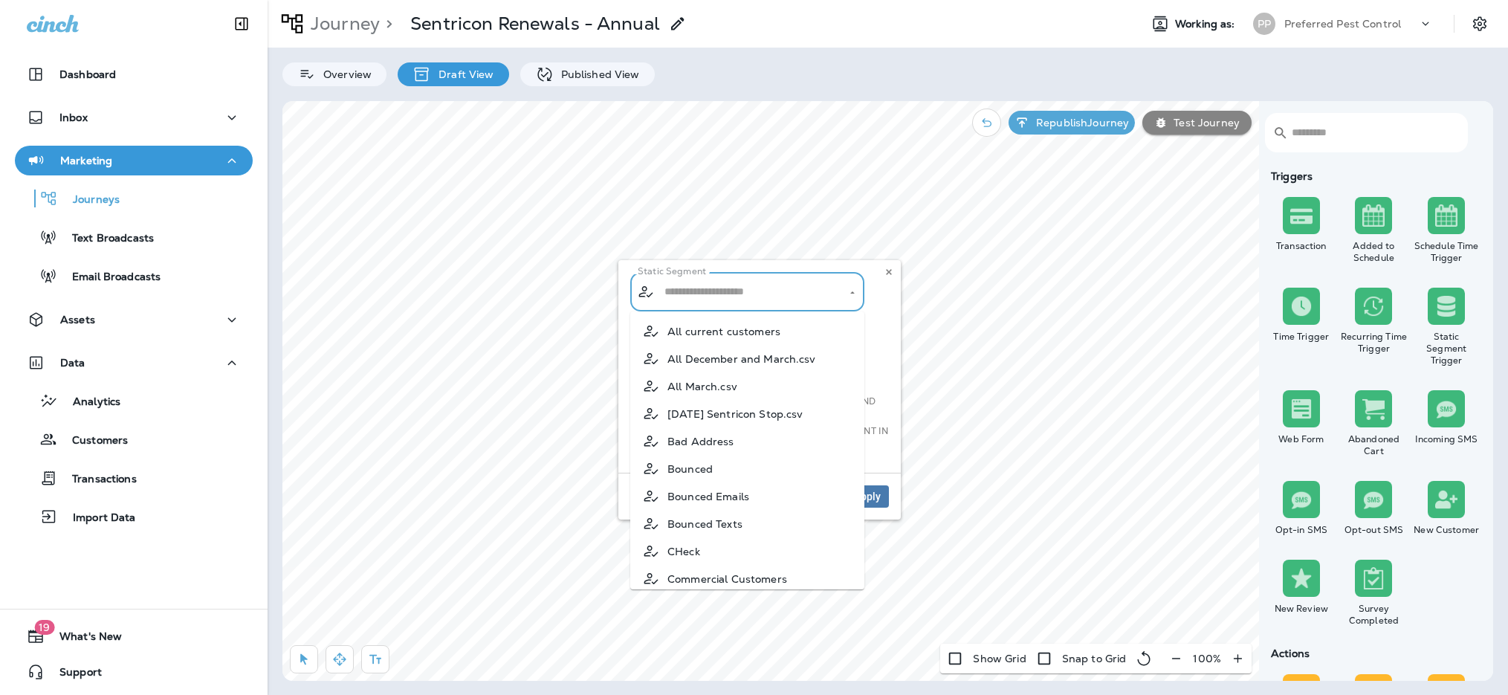
drag, startPoint x: 829, startPoint y: 293, endPoint x: 793, endPoint y: 293, distance: 36.4
click at [825, 293] on input "text" at bounding box center [748, 292] width 175 height 26
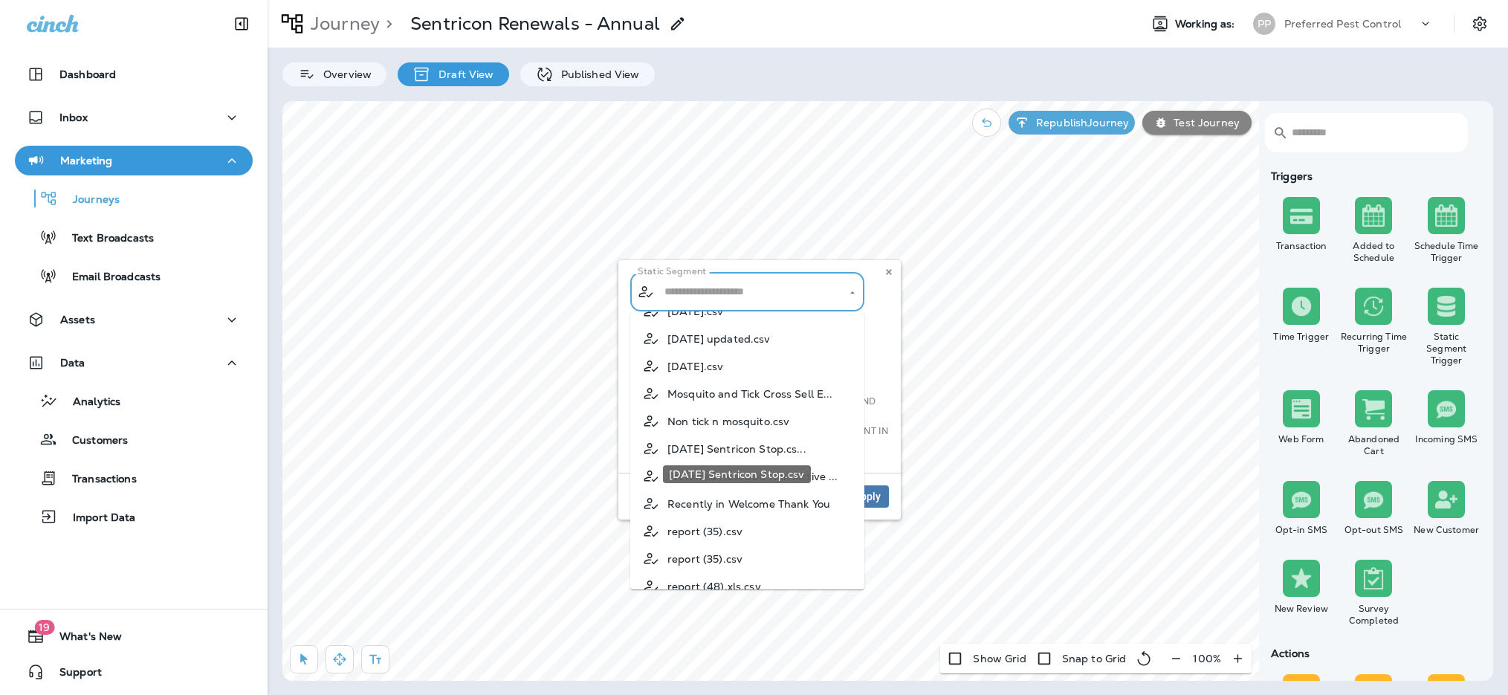
click at [769, 445] on span "[DATE] Sentricon Stop.cs..." at bounding box center [736, 449] width 139 height 12
type input "**********"
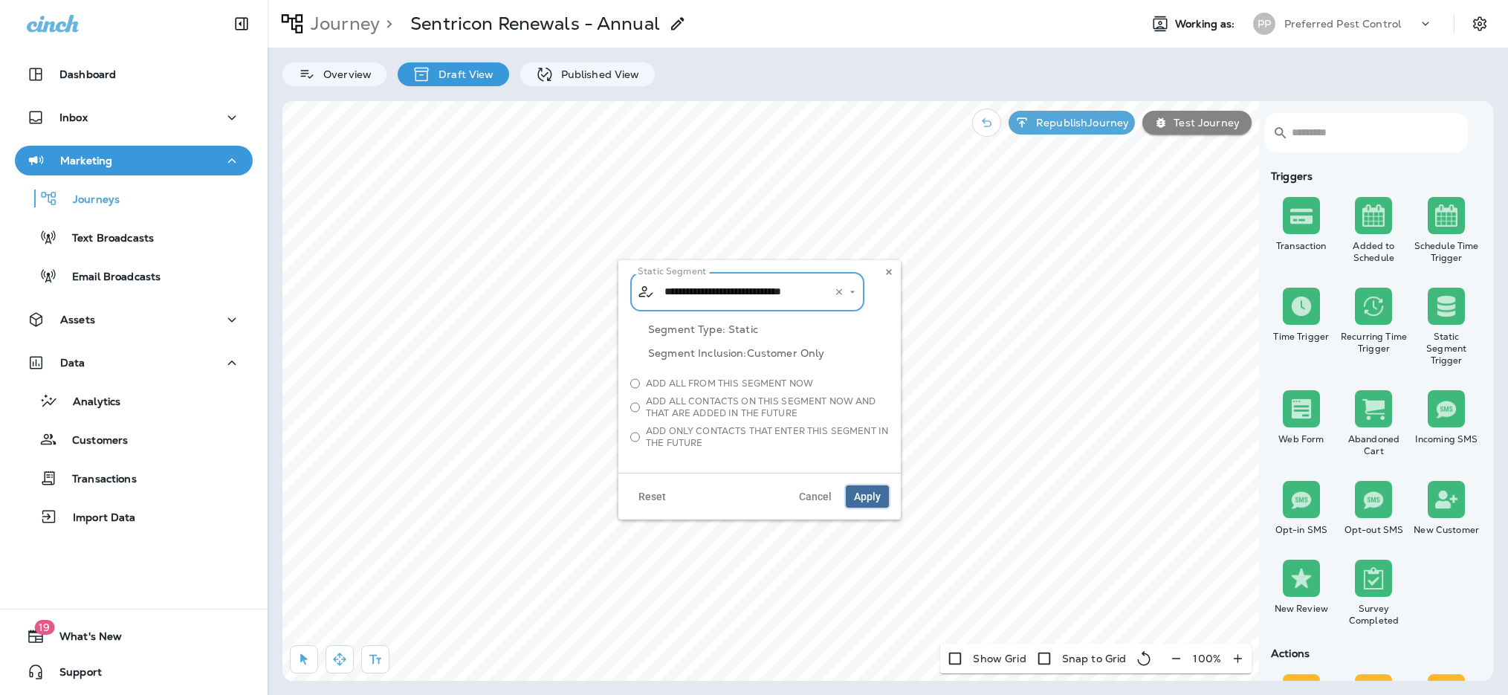
click at [863, 492] on span "Apply" at bounding box center [867, 496] width 27 height 10
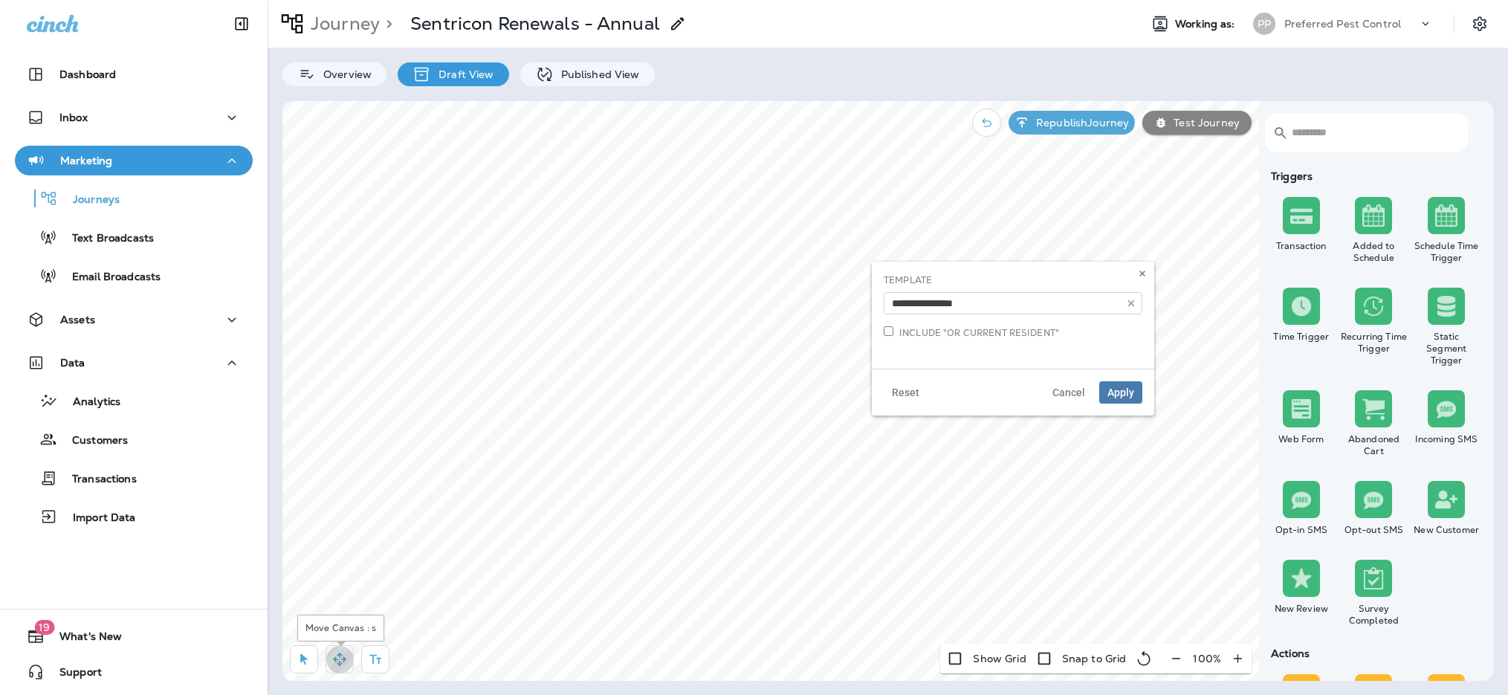
click at [345, 662] on icon "button" at bounding box center [339, 659] width 15 height 15
click at [1138, 270] on icon at bounding box center [1142, 273] width 9 height 9
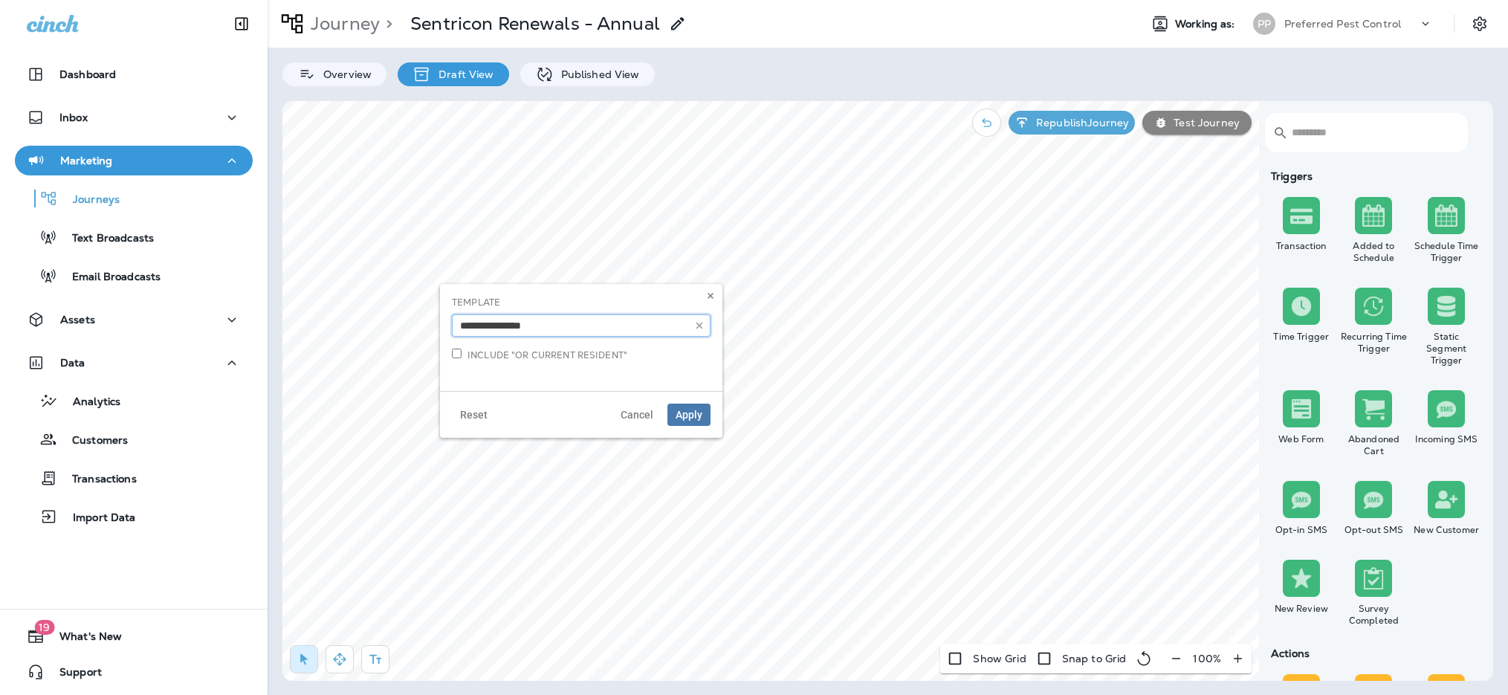
click at [632, 331] on input "text" at bounding box center [581, 325] width 259 height 22
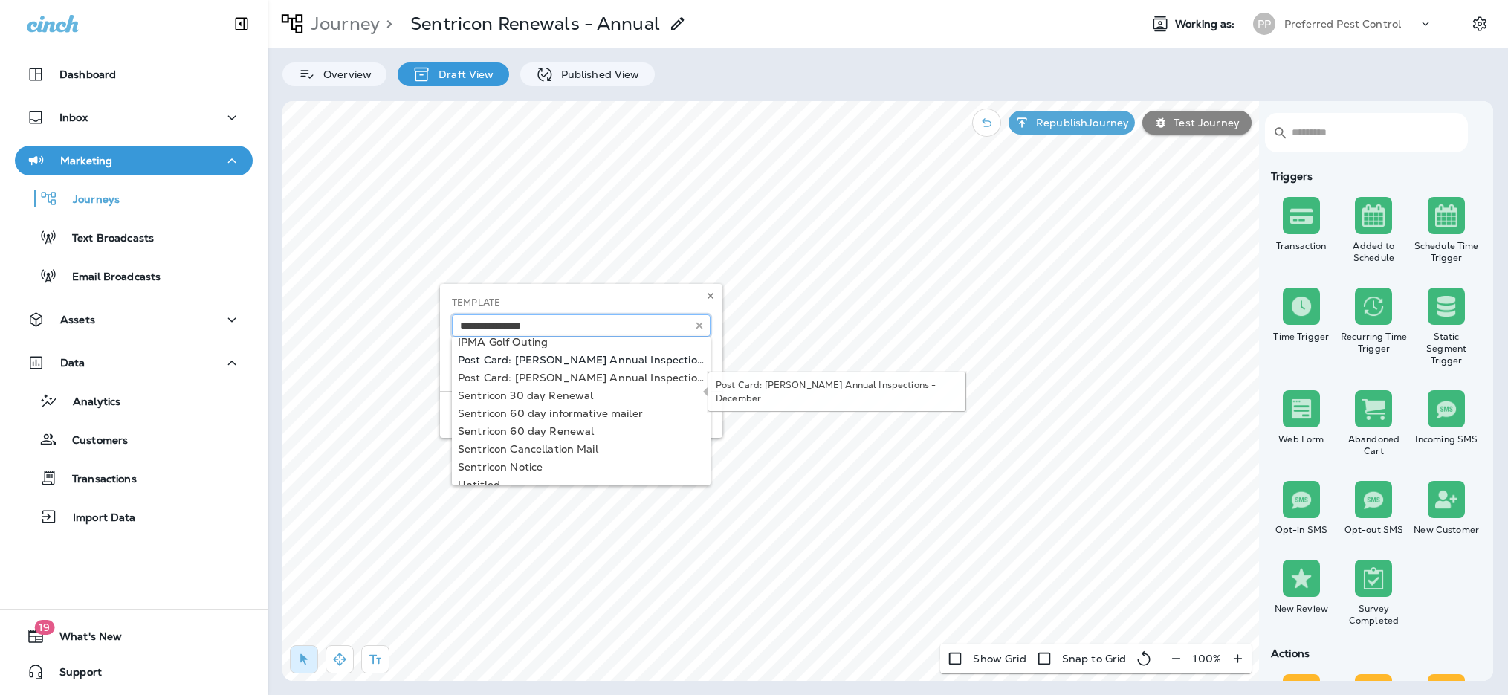
scroll to position [37, 0]
type input "**********"
click at [534, 0] on body "Dashboard Inbox Marketing Journeys Text Broadcasts Email Broadcasts Assets Data…" at bounding box center [754, 0] width 1508 height 0
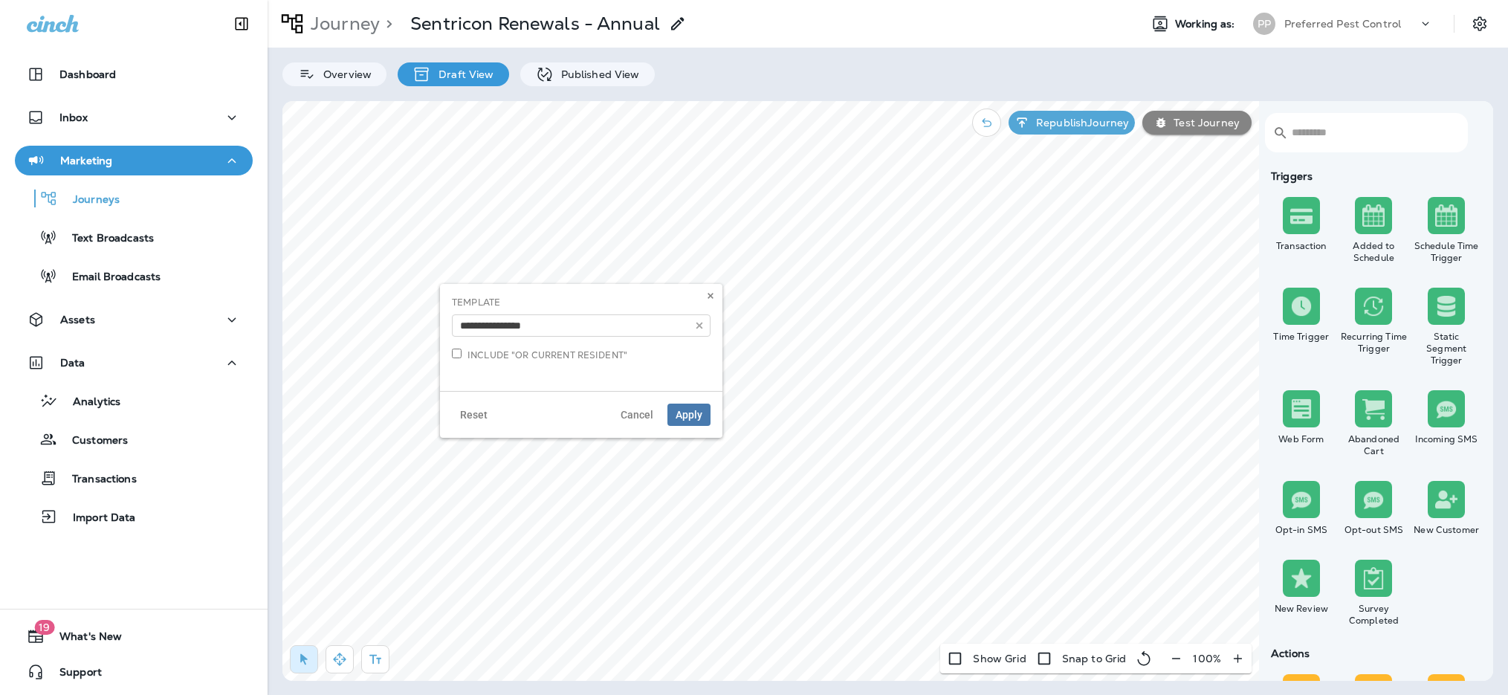
click at [569, 386] on div "**********" at bounding box center [581, 337] width 282 height 107
click at [683, 417] on span "Apply" at bounding box center [688, 414] width 27 height 10
click at [1088, 131] on button "Republish Journey" at bounding box center [1071, 123] width 126 height 24
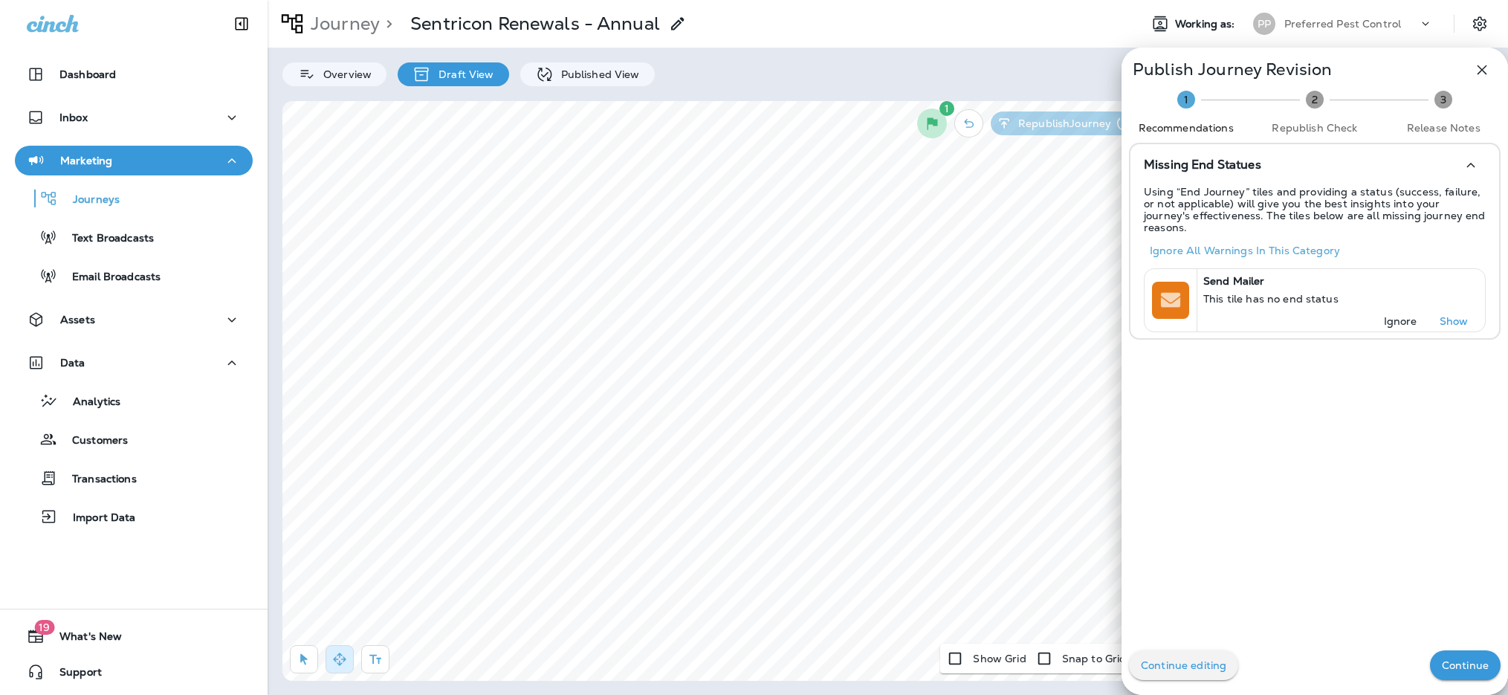
click at [1441, 663] on p "Continue" at bounding box center [1464, 665] width 47 height 12
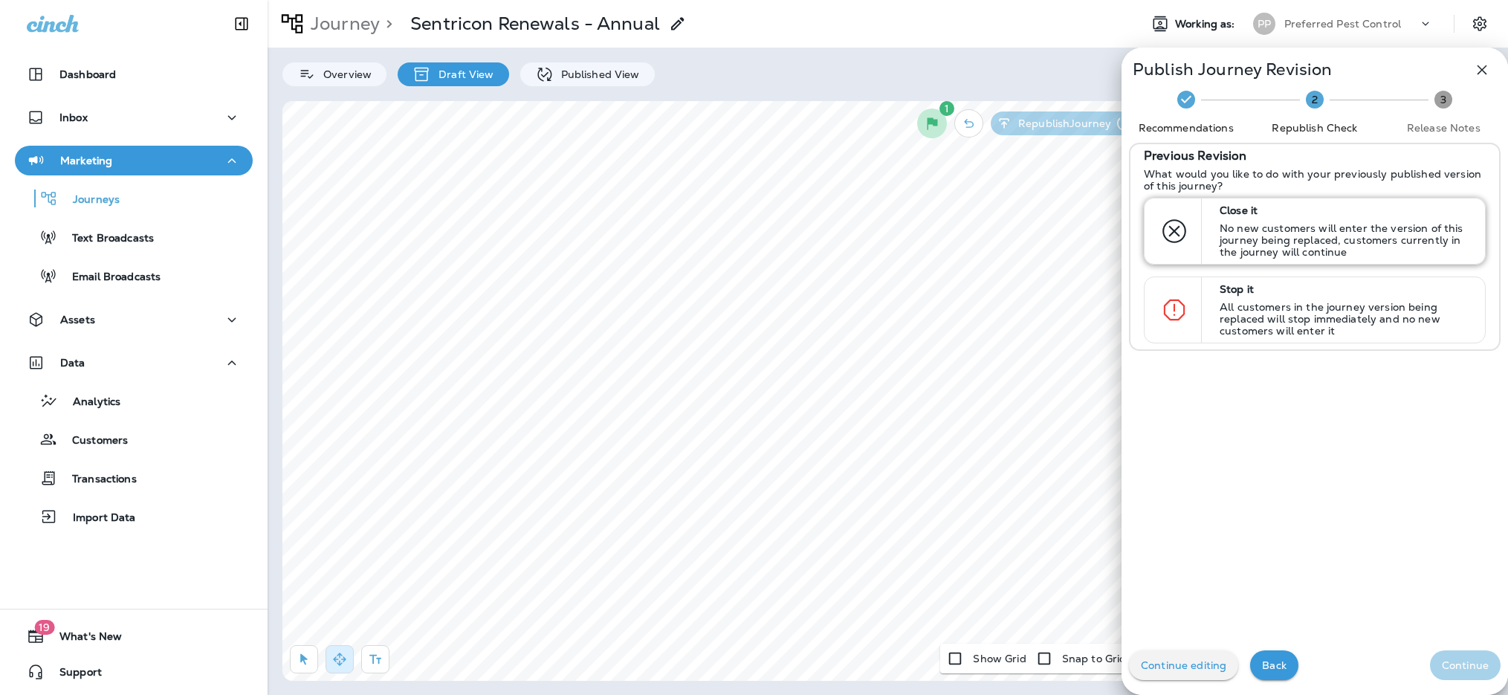
click at [1173, 242] on icon at bounding box center [1174, 231] width 30 height 30
click at [1441, 667] on p "Continue" at bounding box center [1464, 665] width 47 height 12
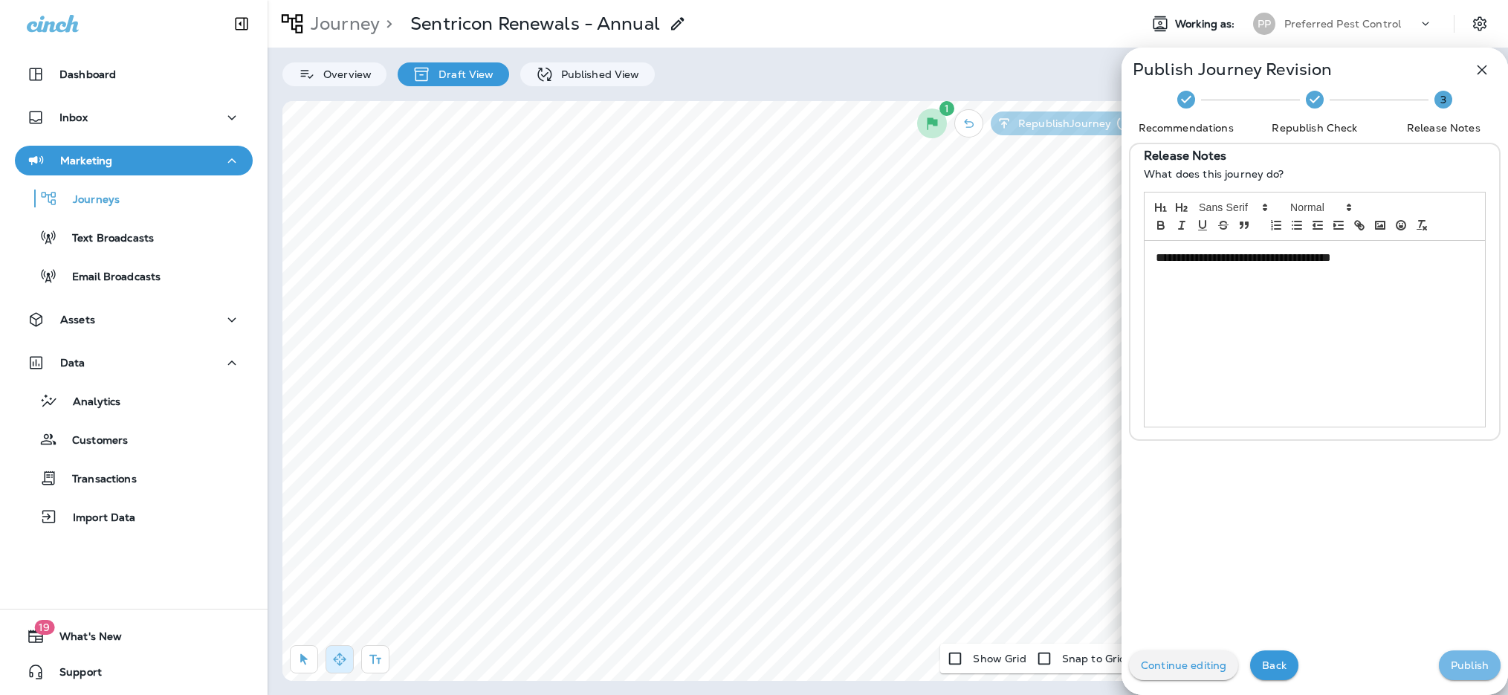
click at [1450, 666] on p "Publish" at bounding box center [1469, 665] width 38 height 12
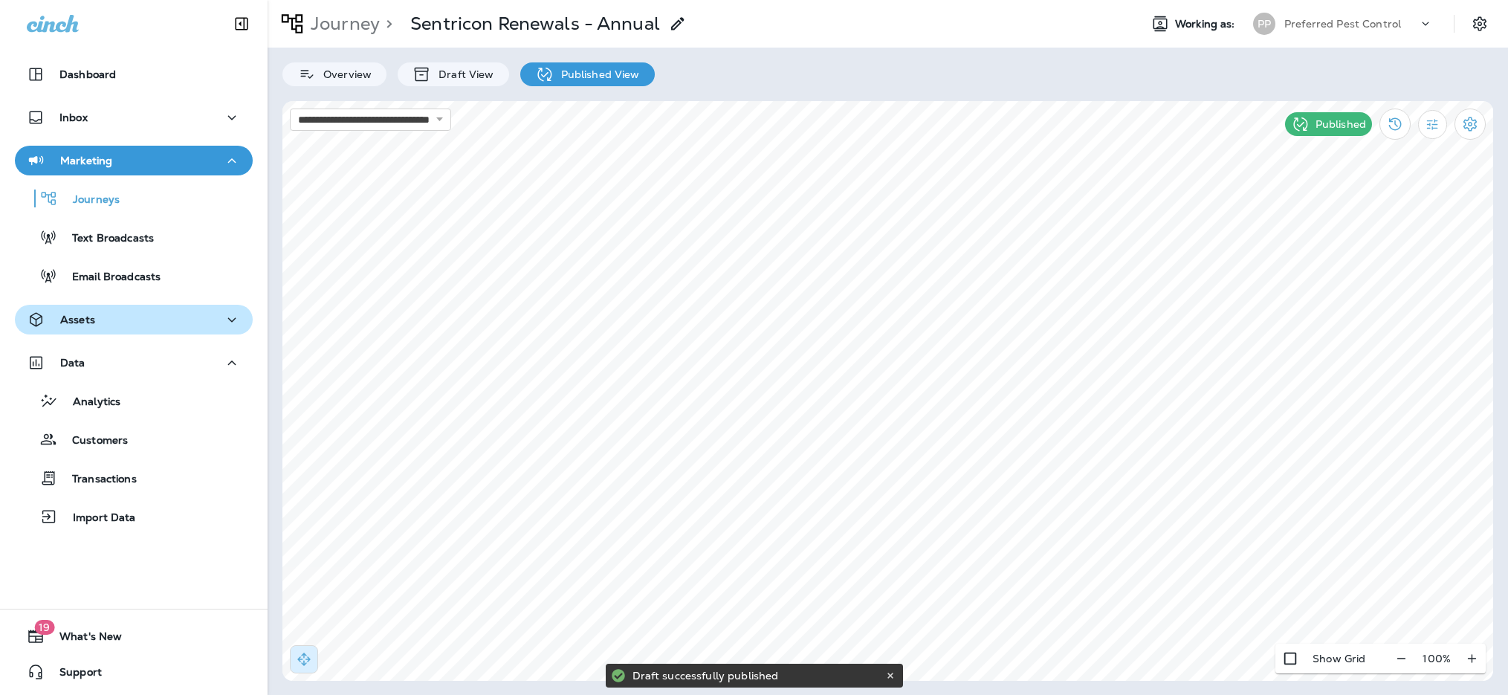
click at [138, 330] on button "Assets" at bounding box center [134, 320] width 238 height 30
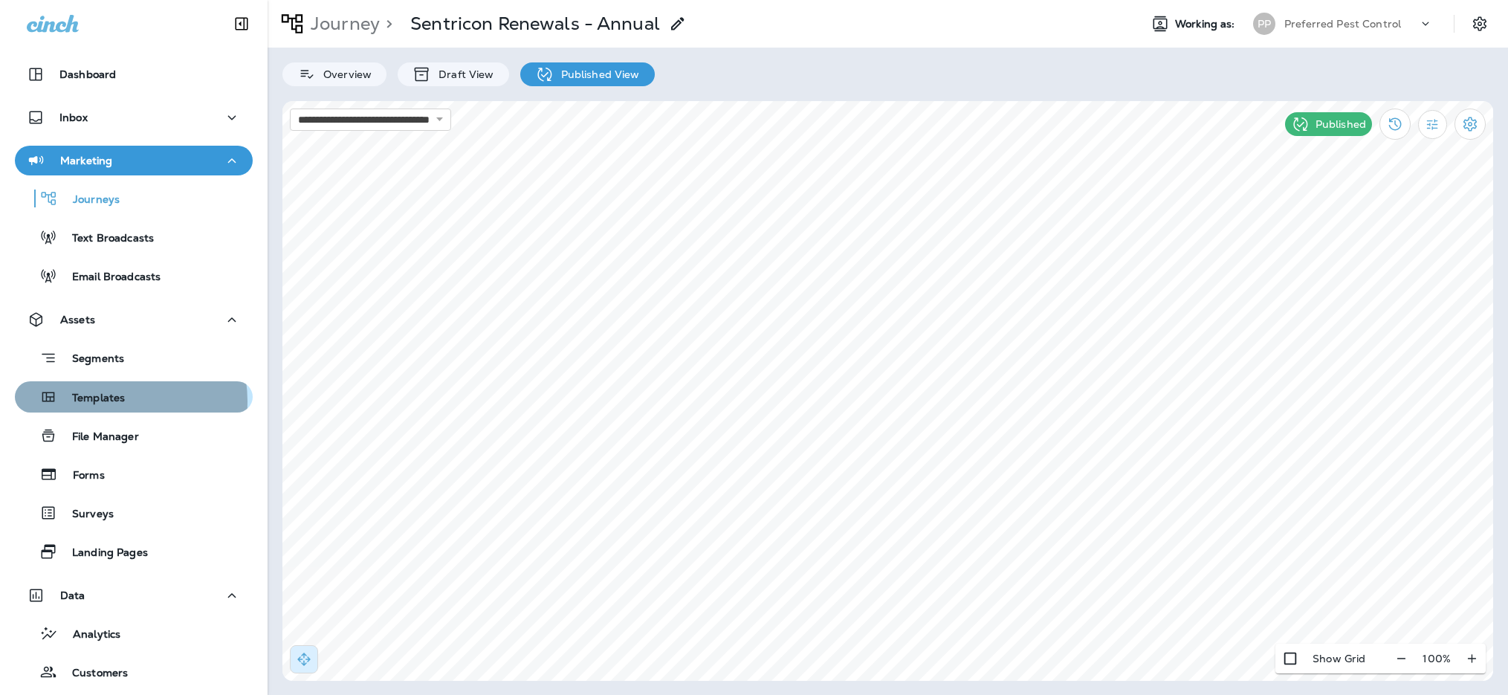
click at [103, 401] on p "Templates" at bounding box center [91, 399] width 68 height 14
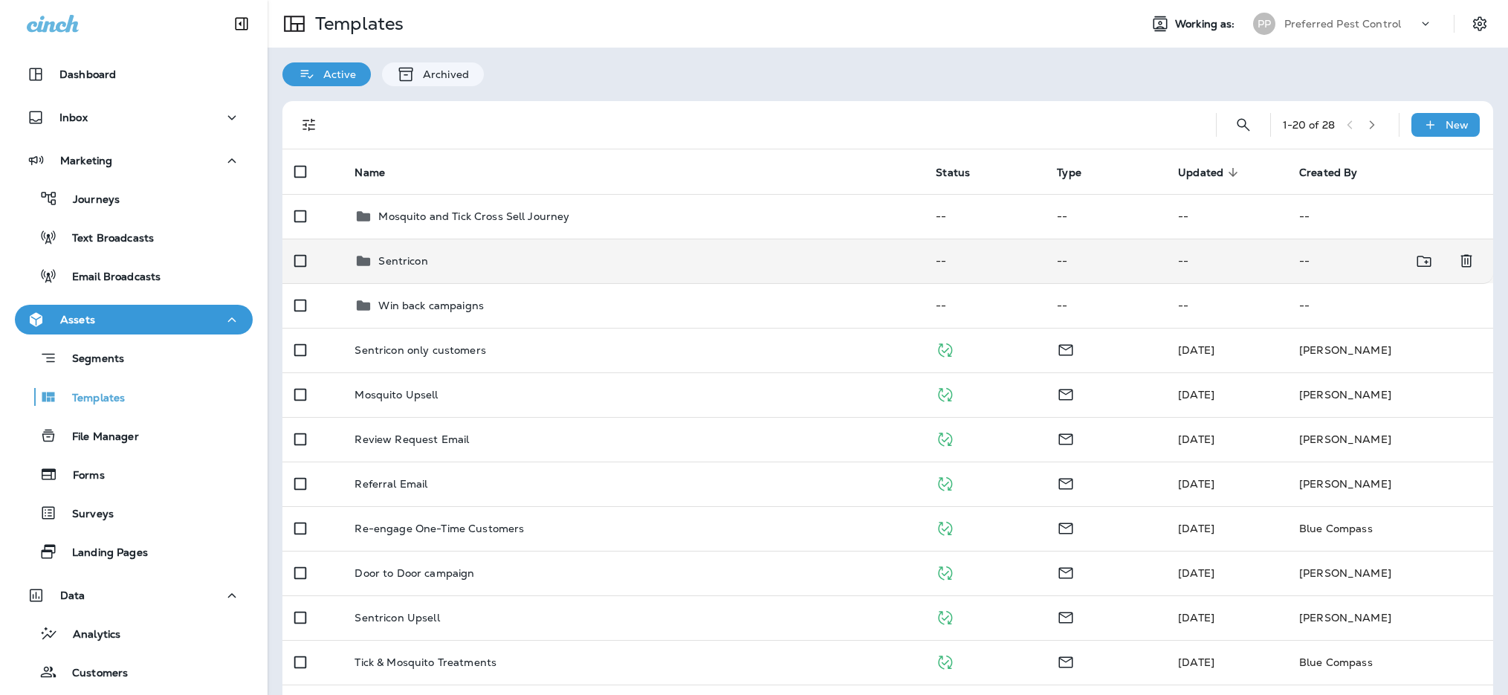
click at [438, 270] on td "Sentricon" at bounding box center [633, 260] width 581 height 45
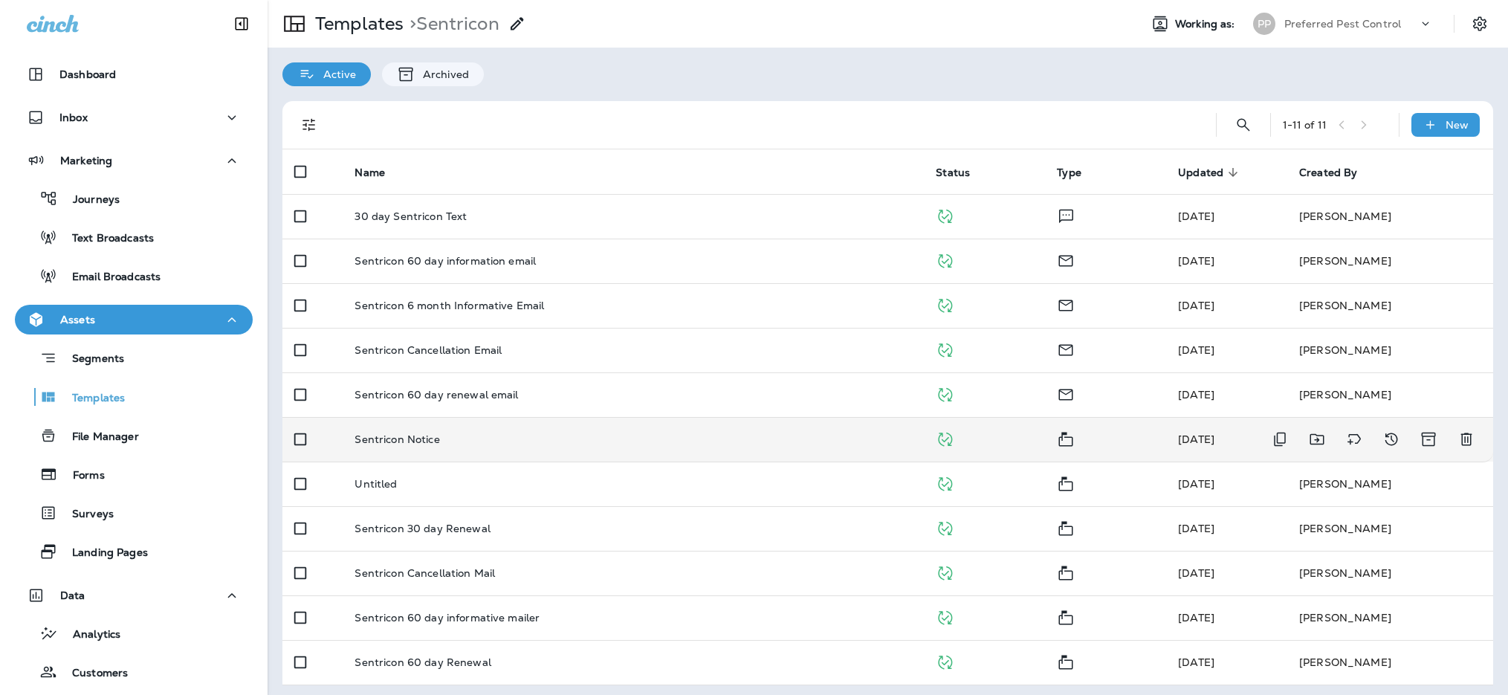
click at [429, 447] on td "Sentricon Notice" at bounding box center [633, 439] width 581 height 45
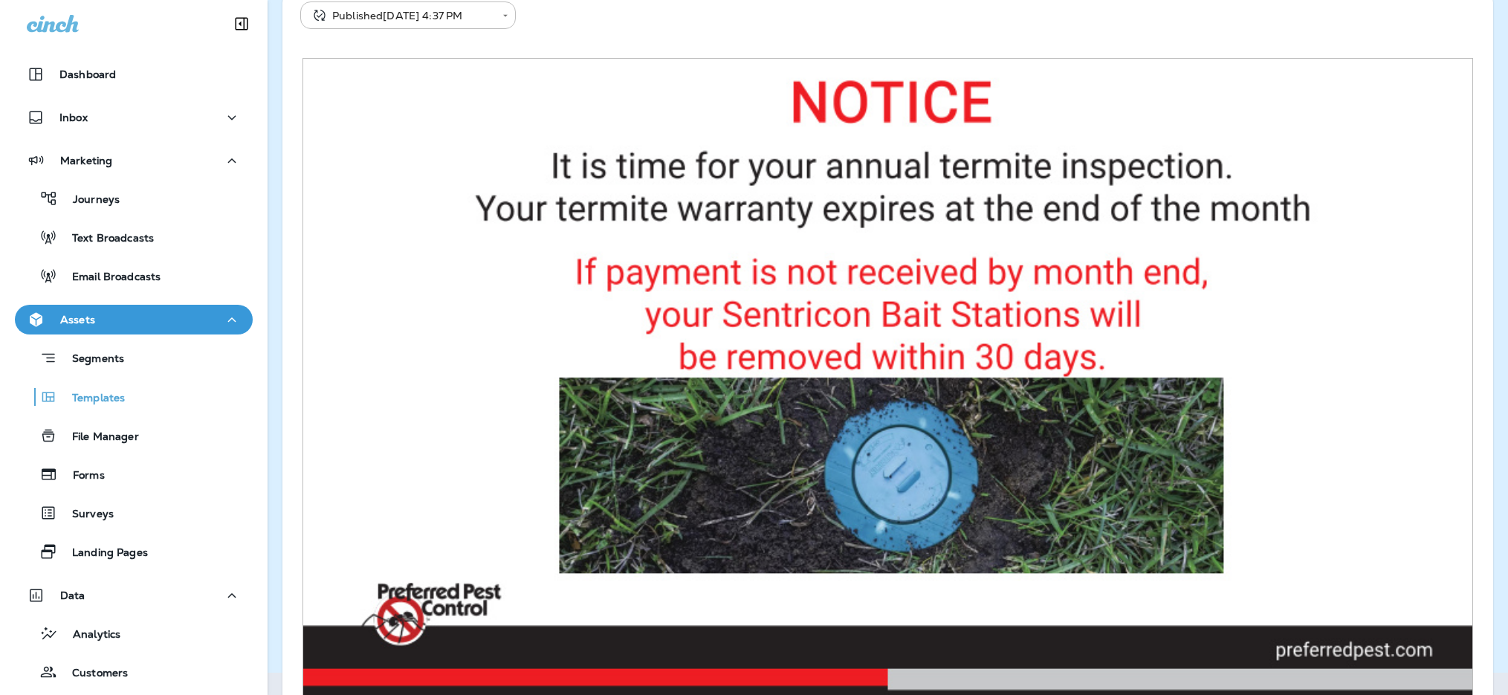
scroll to position [167, 0]
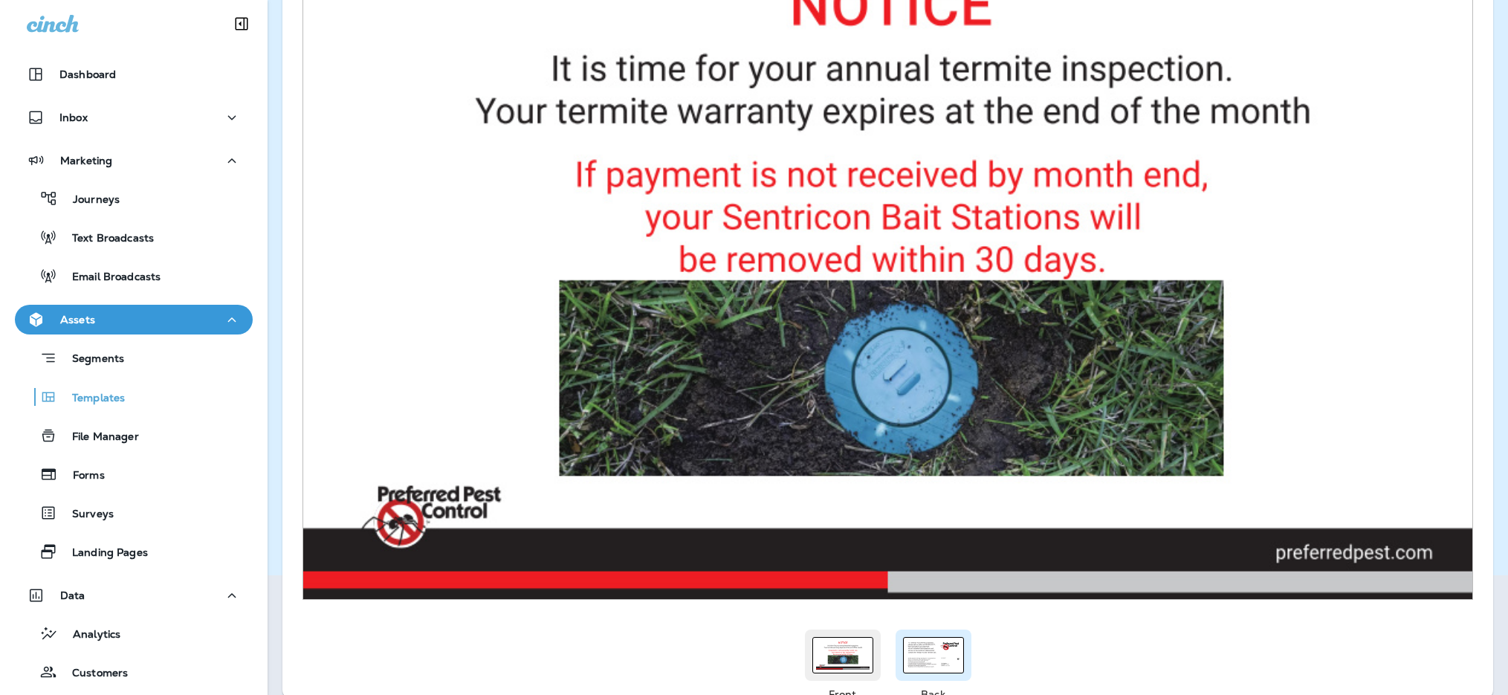
click at [948, 661] on img at bounding box center [932, 654] width 53 height 29
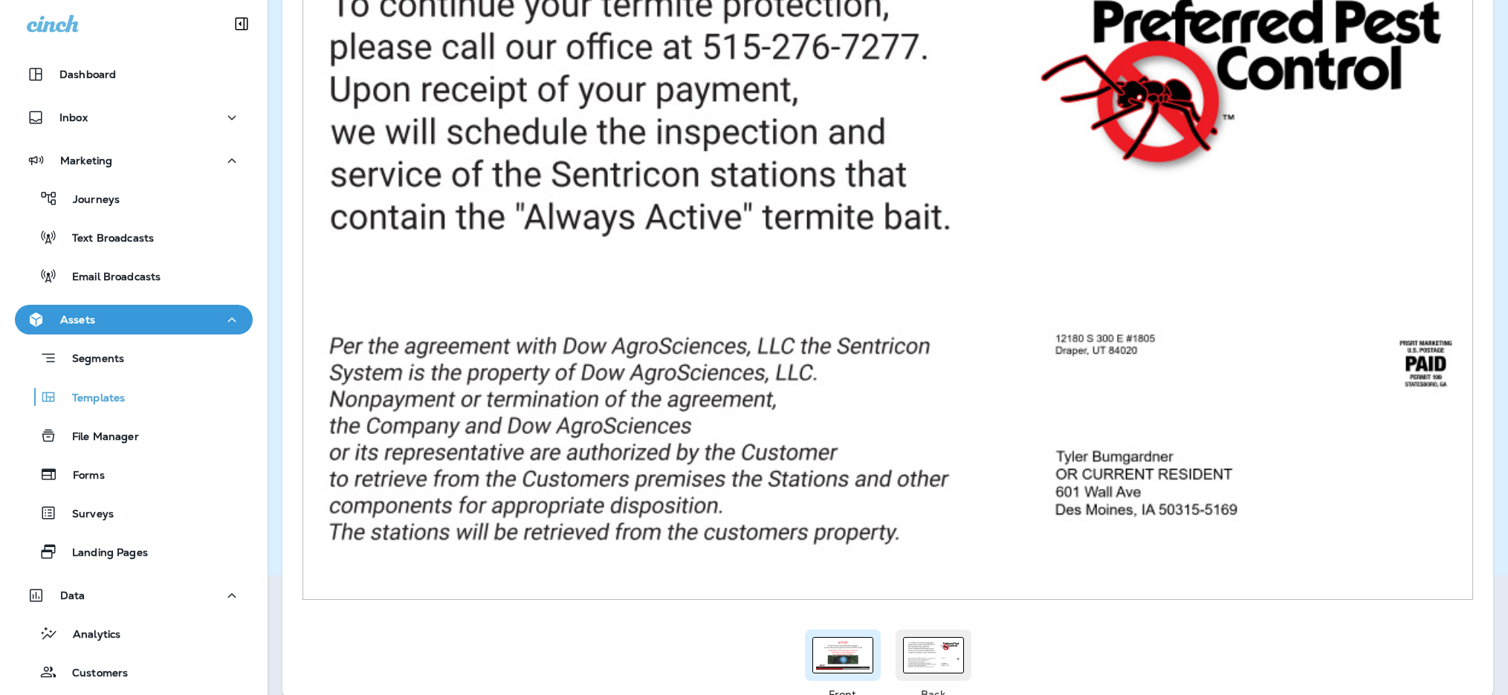
click at [856, 671] on div at bounding box center [843, 654] width 76 height 51
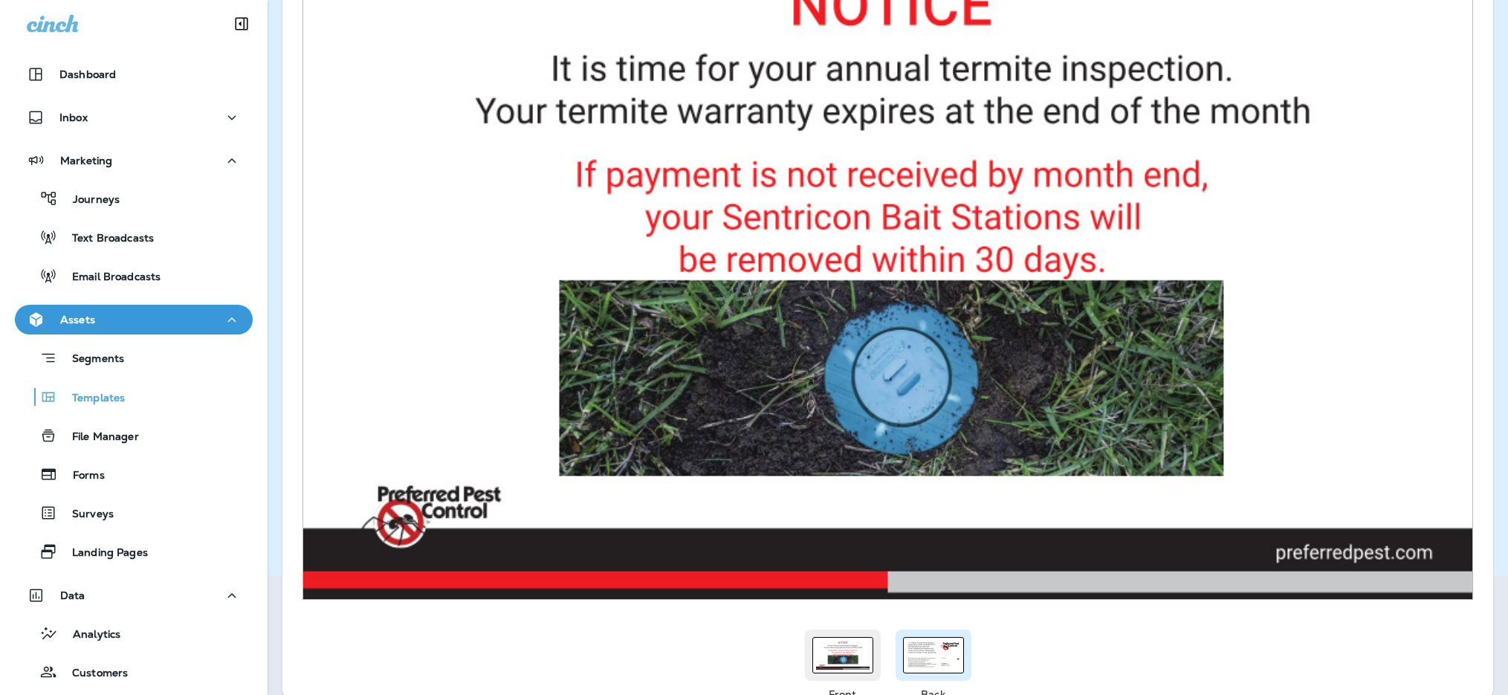
click at [918, 652] on img at bounding box center [932, 654] width 53 height 29
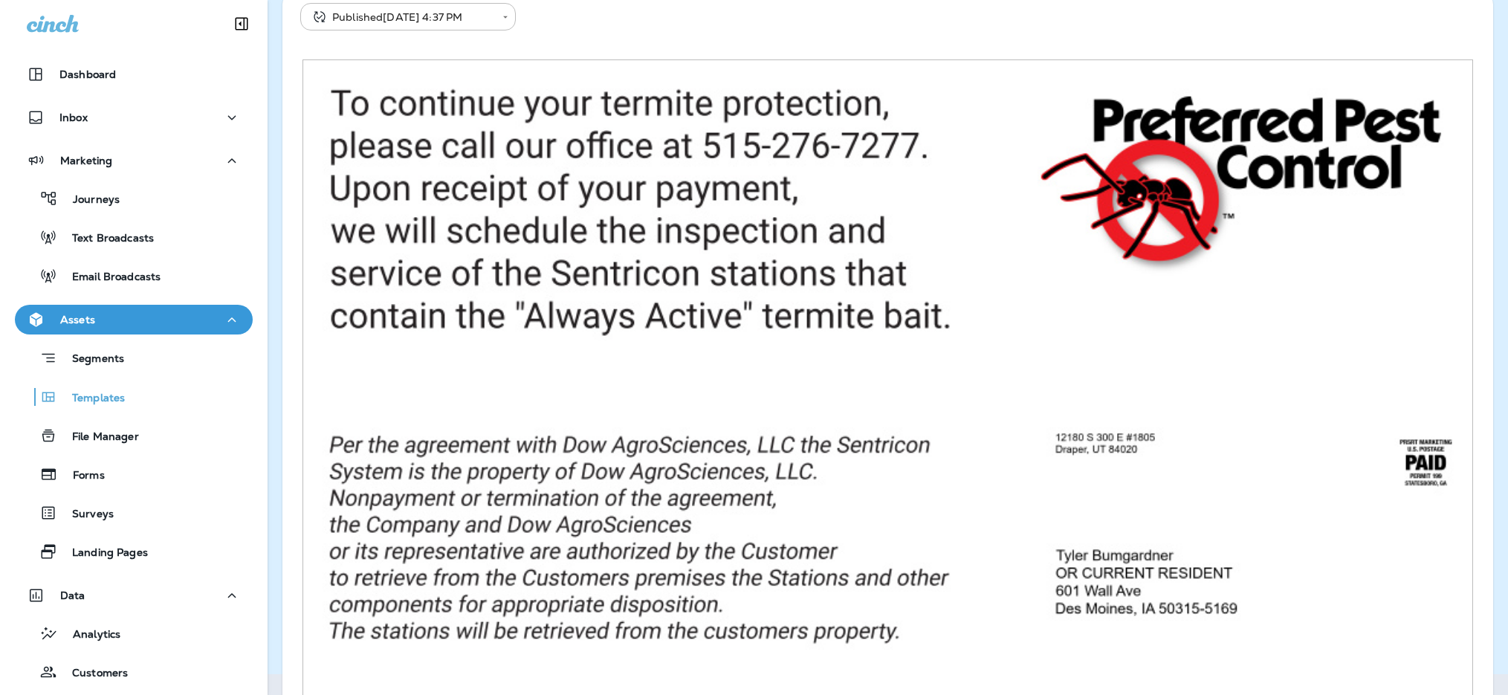
scroll to position [0, 0]
